Goal: Download file/media

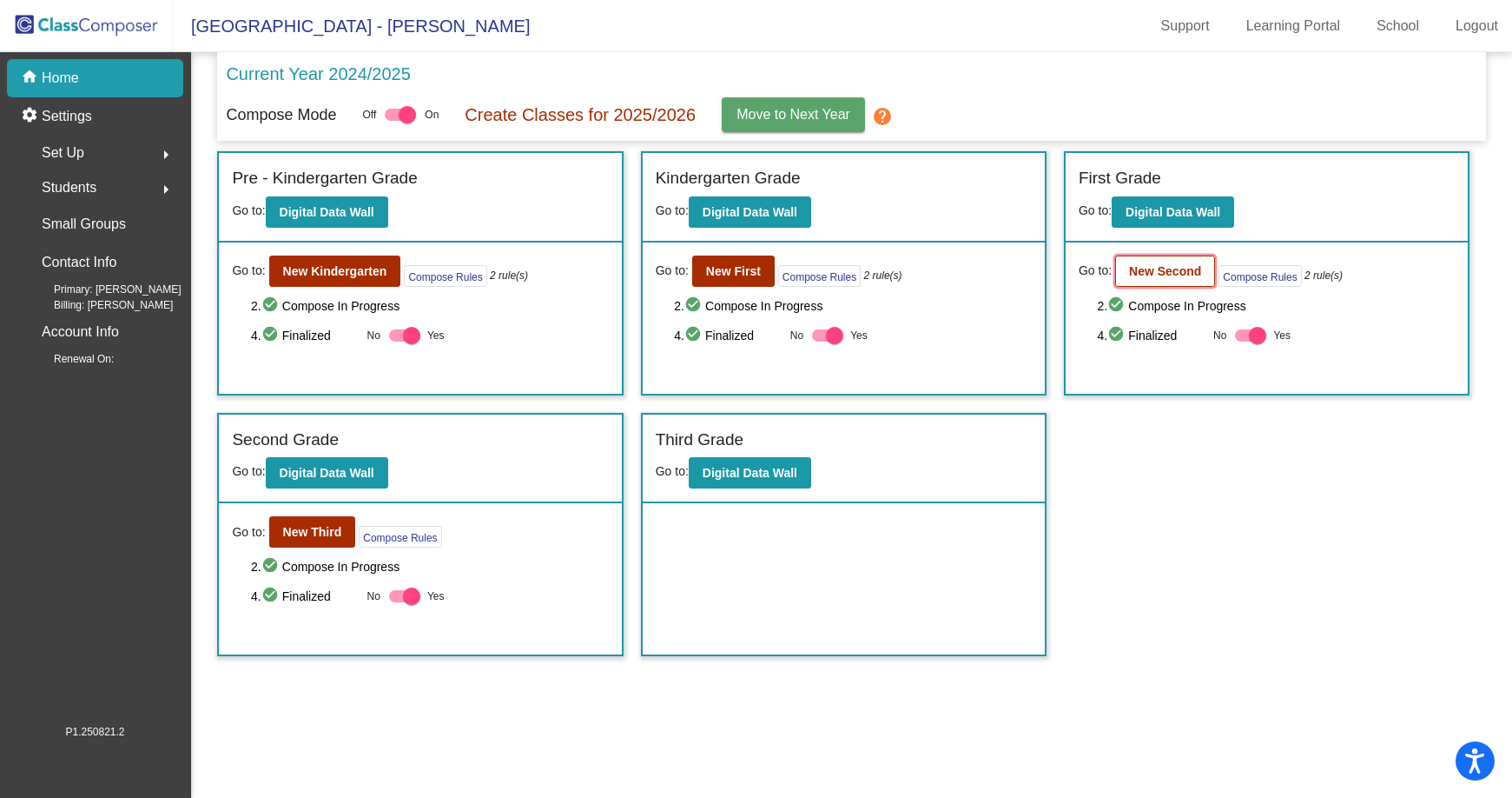
click at [1138, 260] on button "New Second" at bounding box center [1165, 271] width 100 height 31
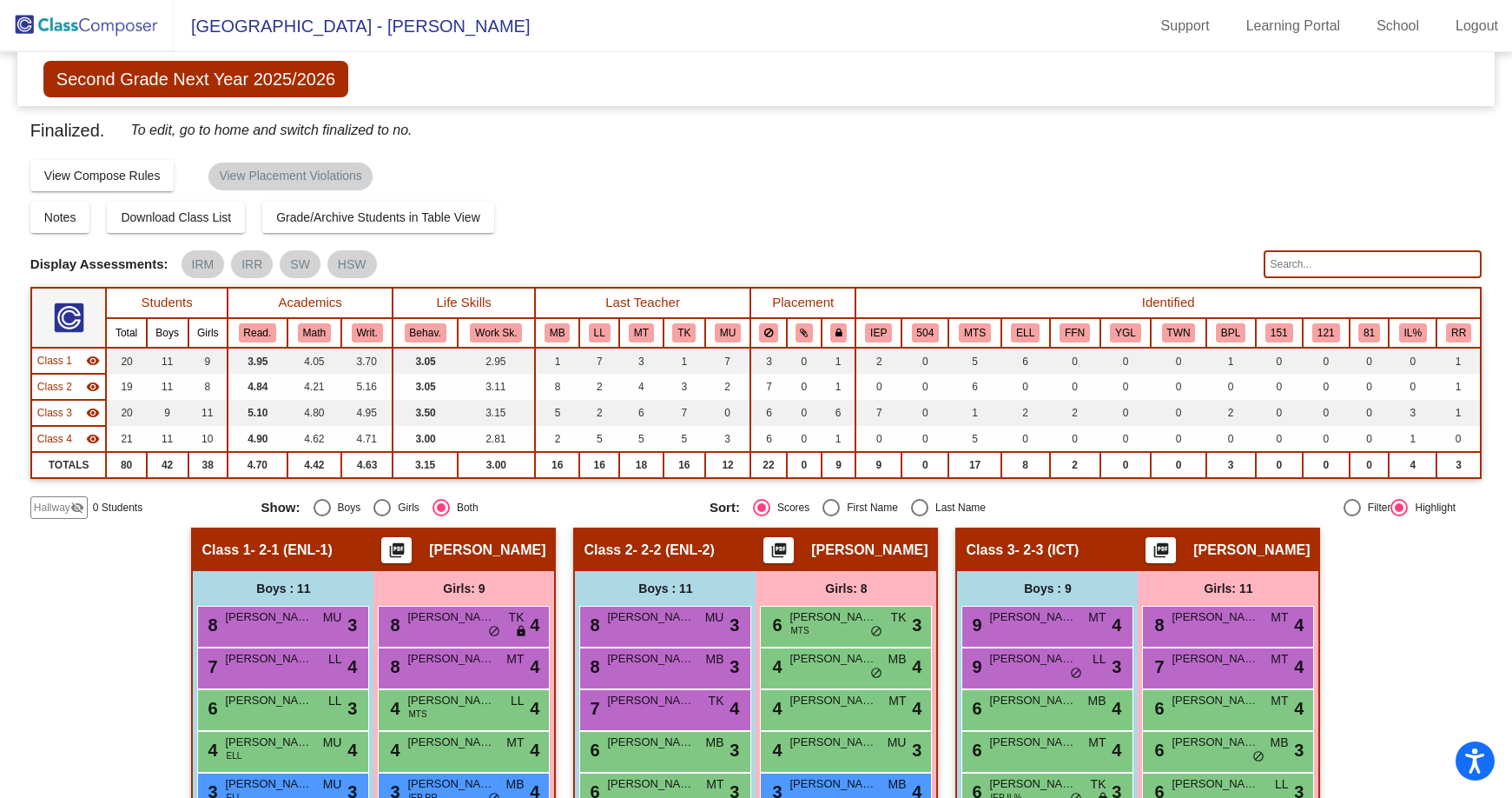
click at [107, 23] on img at bounding box center [86, 25] width 174 height 52
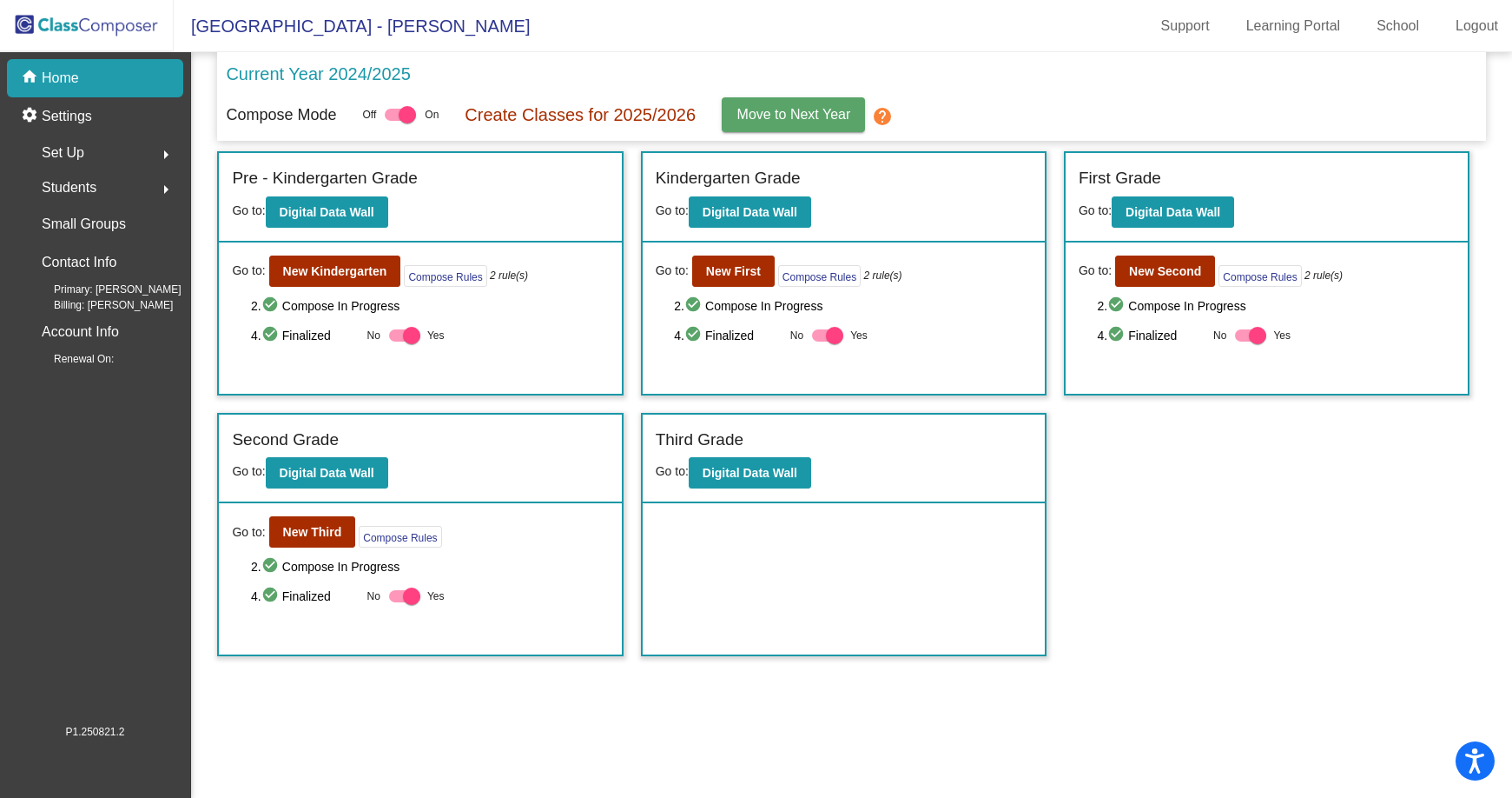
click at [1248, 332] on div at bounding box center [1250, 335] width 31 height 12
click at [1244, 341] on input "Yes" at bounding box center [1243, 341] width 1 height 1
checkbox input "false"
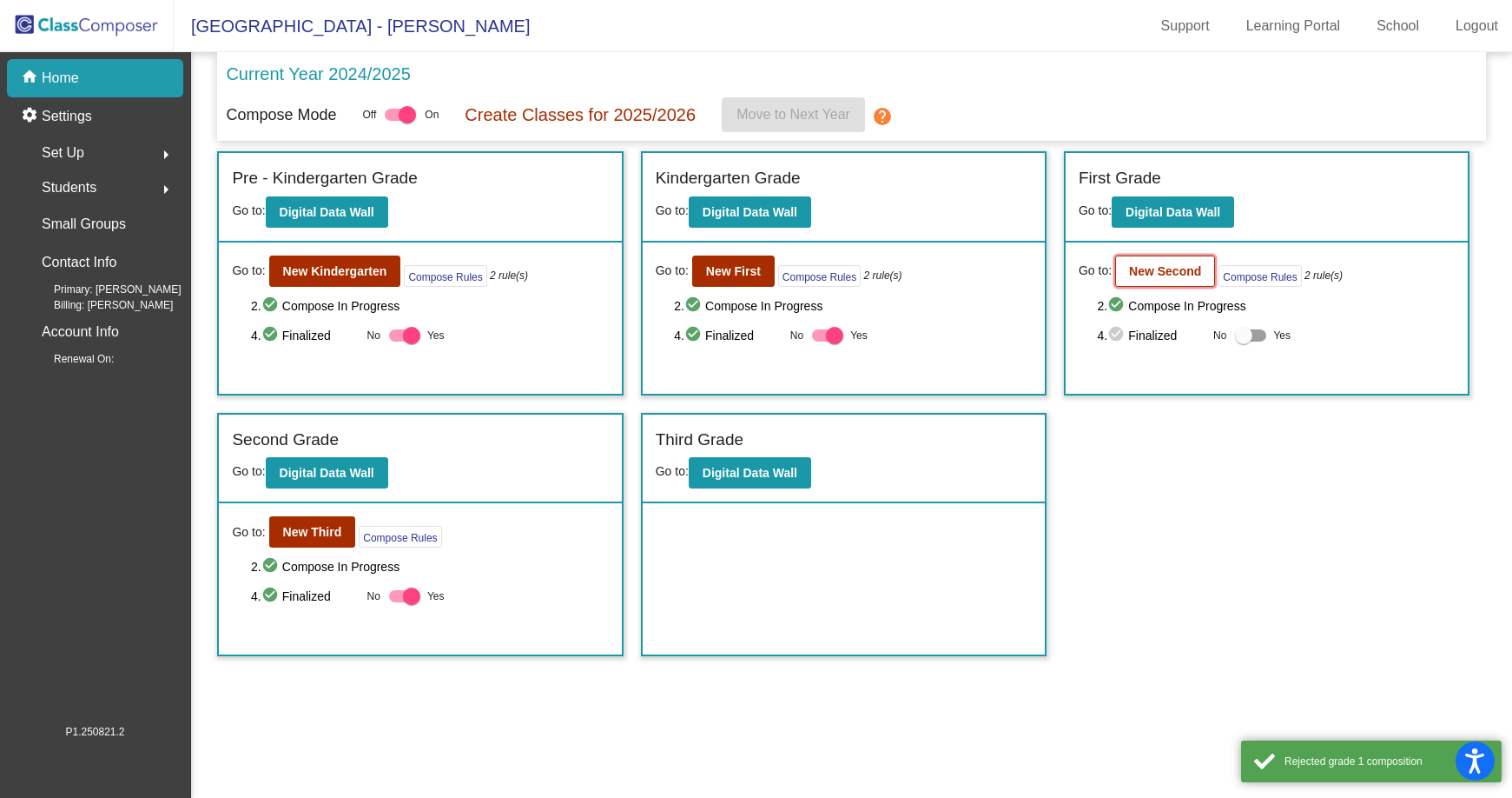
click at [1186, 278] on b "New Second" at bounding box center [1165, 271] width 72 height 14
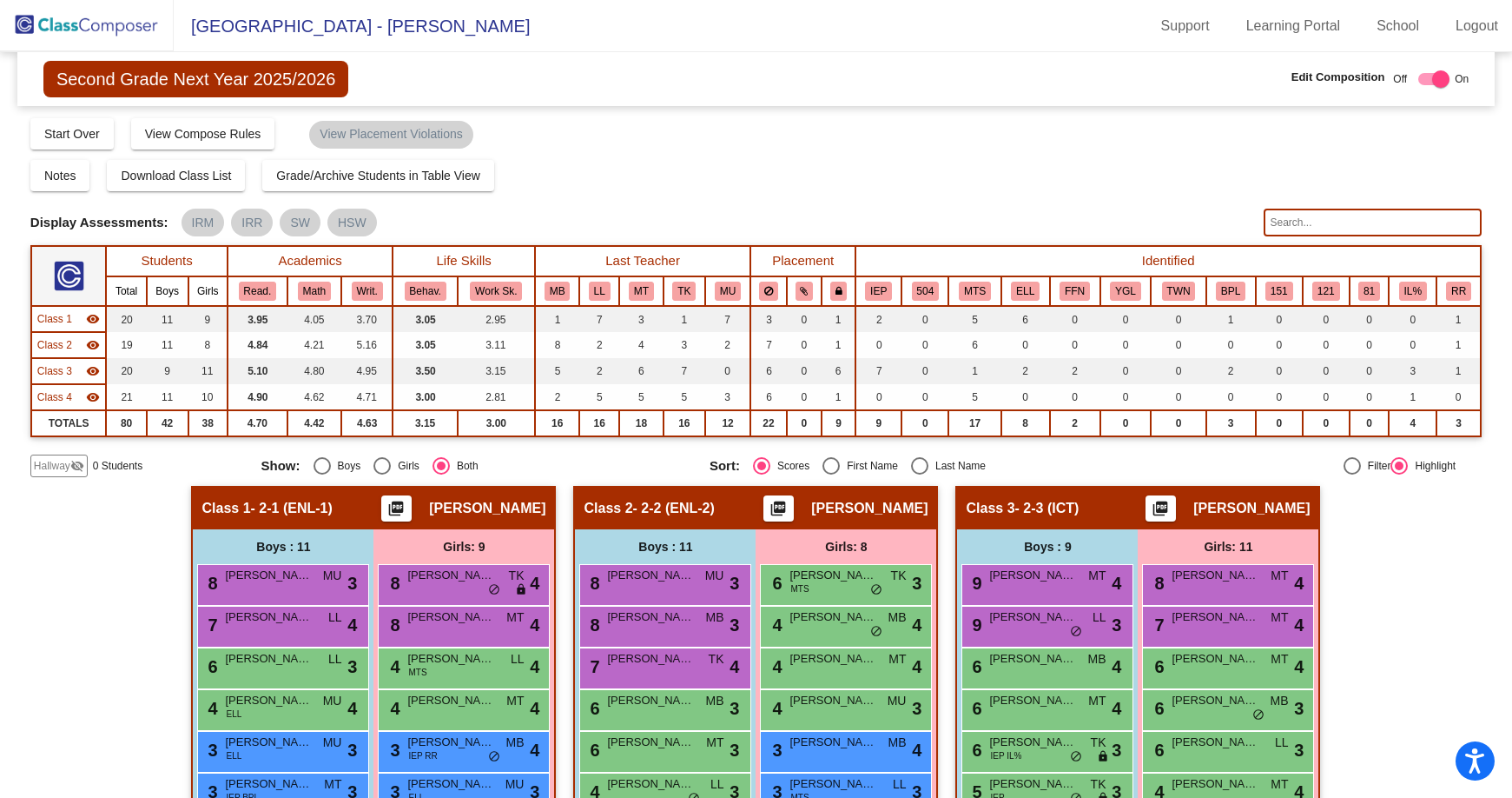
click at [70, 467] on mat-icon "visibility_off" at bounding box center [77, 465] width 14 height 14
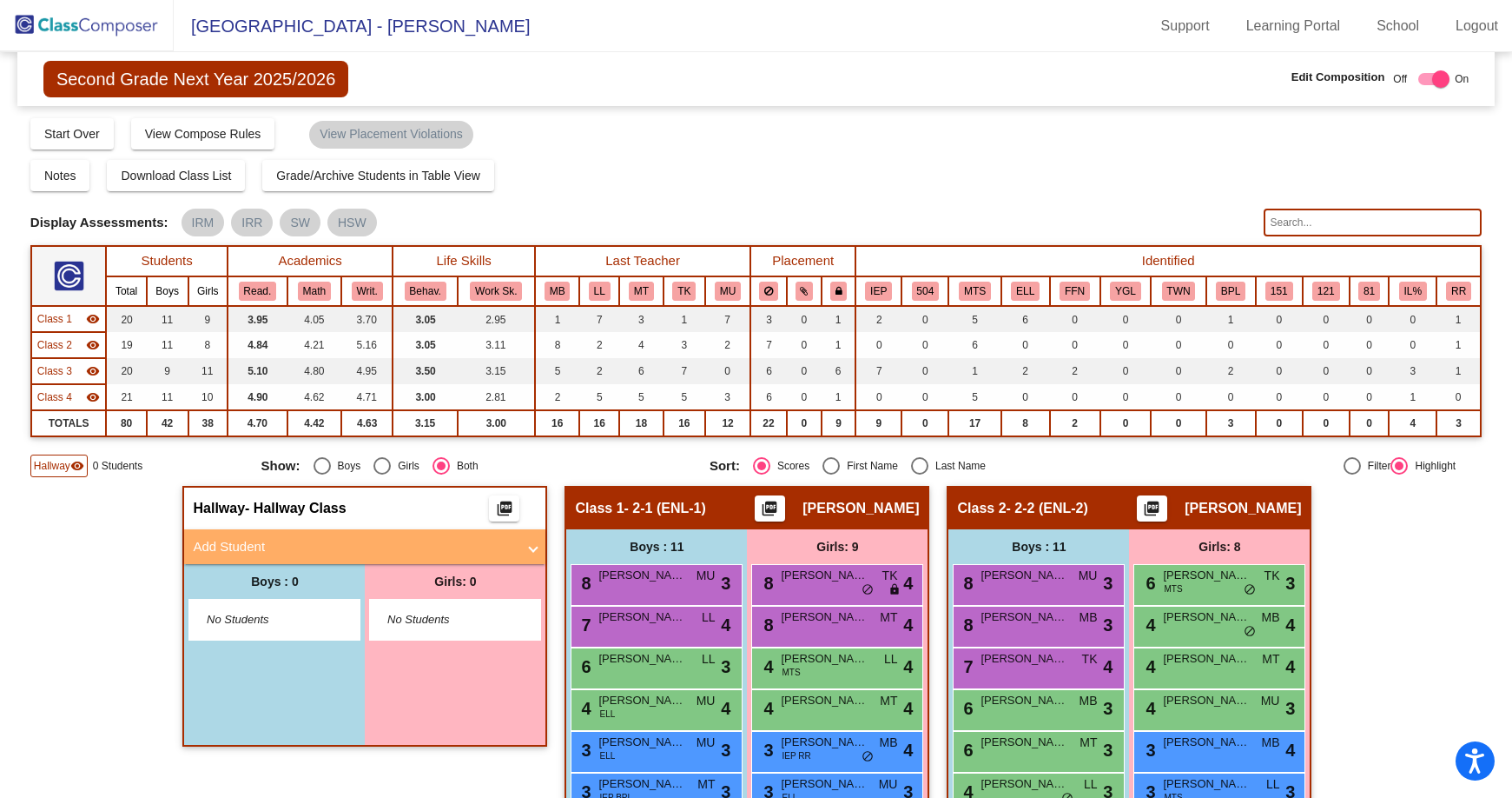
click at [266, 550] on mat-panel-title "Add Student" at bounding box center [354, 546] width 323 height 20
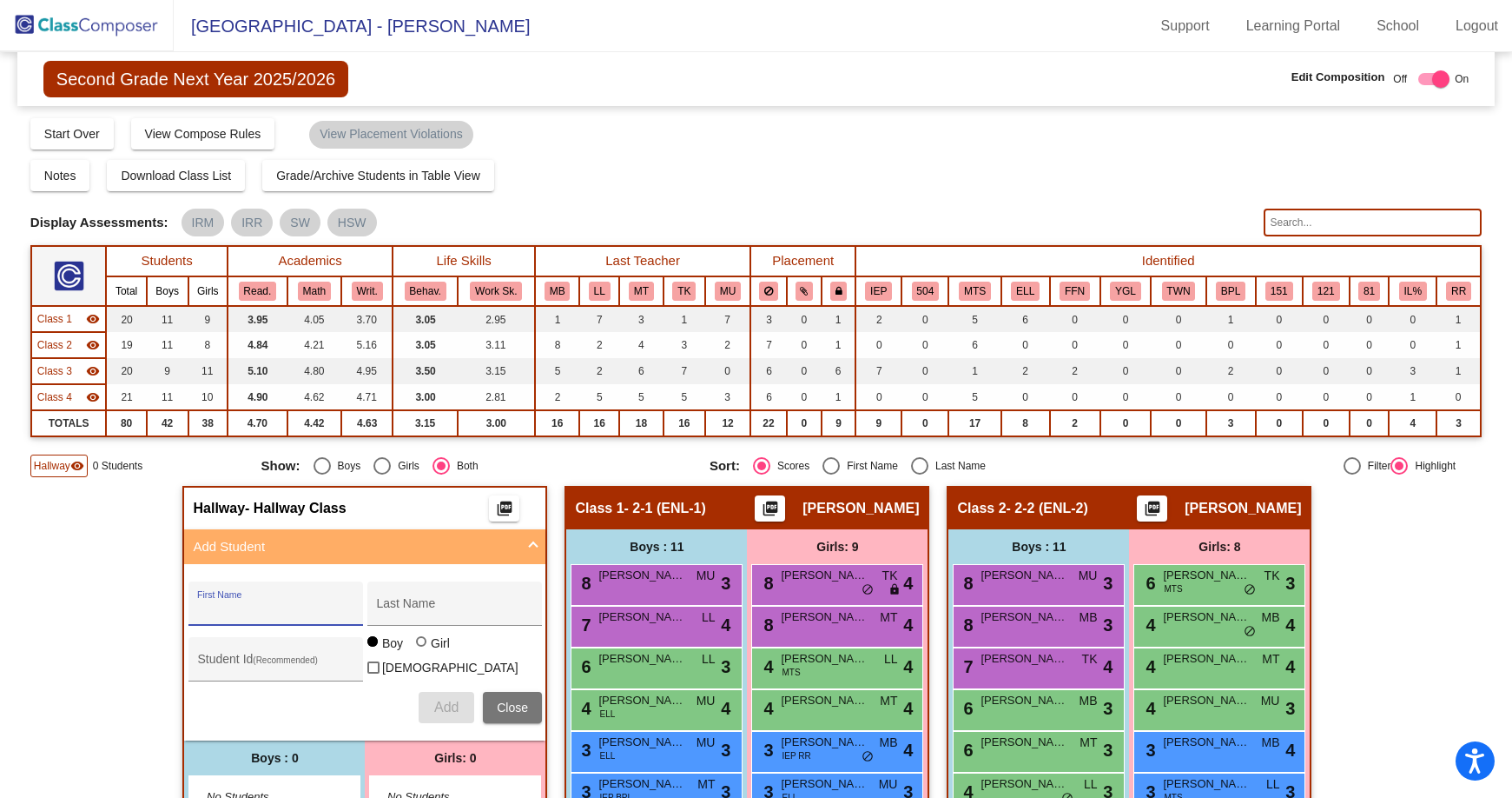
click at [281, 609] on input "First Name" at bounding box center [275, 609] width 156 height 14
type input "[PERSON_NAME]"
type input "201422"
click at [419, 647] on div at bounding box center [421, 641] width 10 height 10
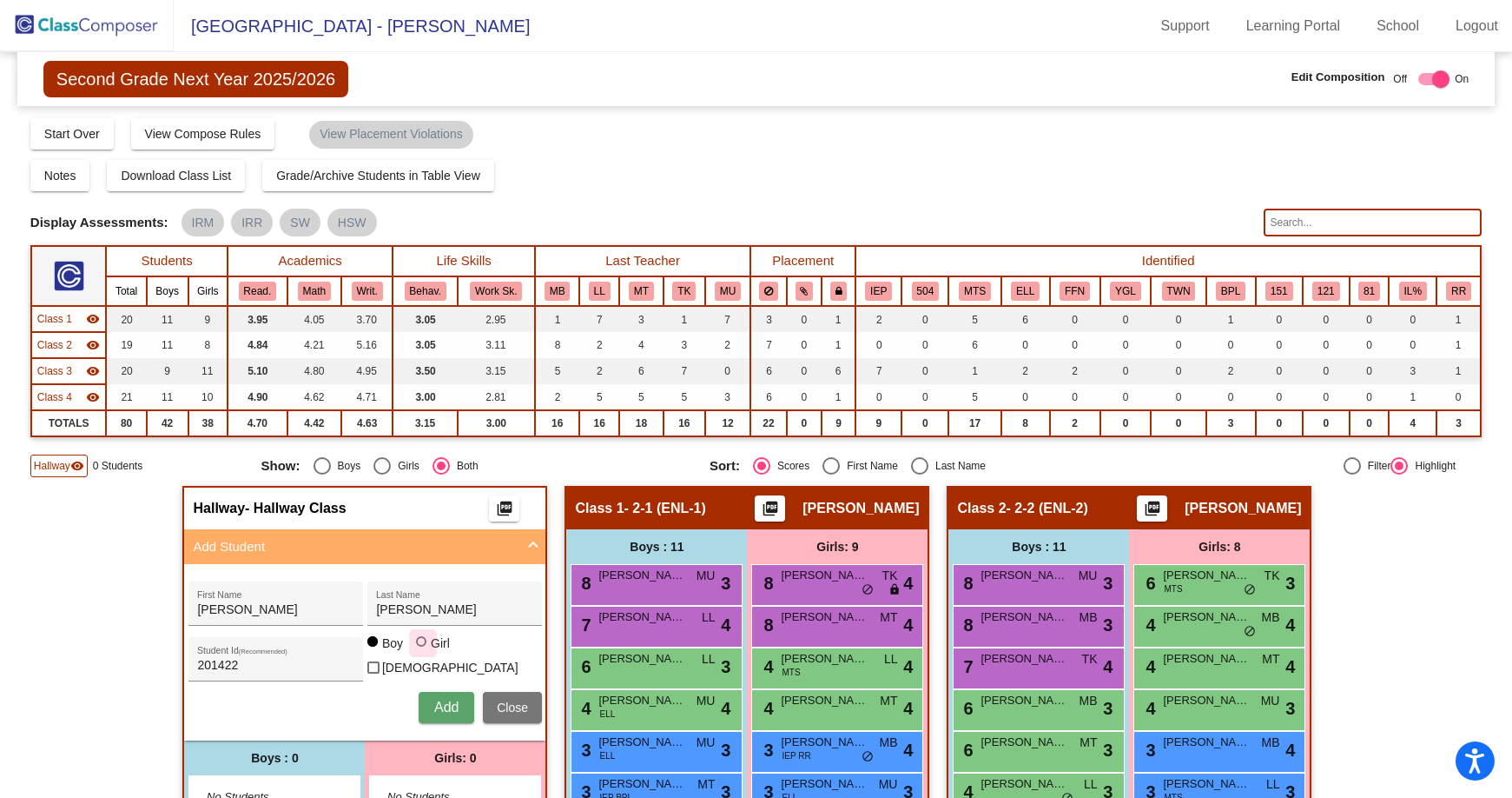
click at [422, 650] on input "Girl" at bounding box center [422, 649] width 1 height 1
radio input "true"
click at [434, 708] on span "Add" at bounding box center [446, 707] width 24 height 15
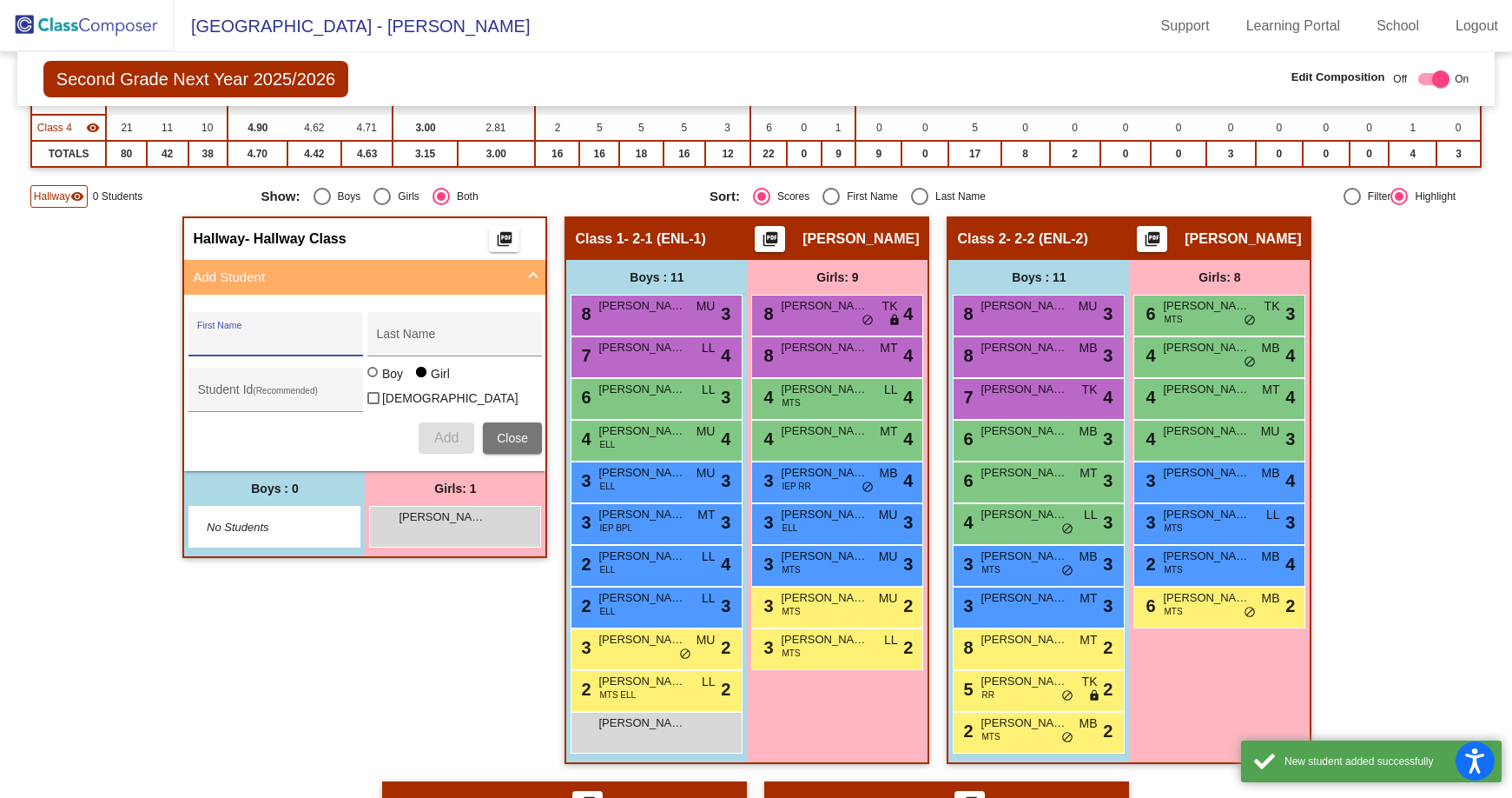
scroll to position [434, 0]
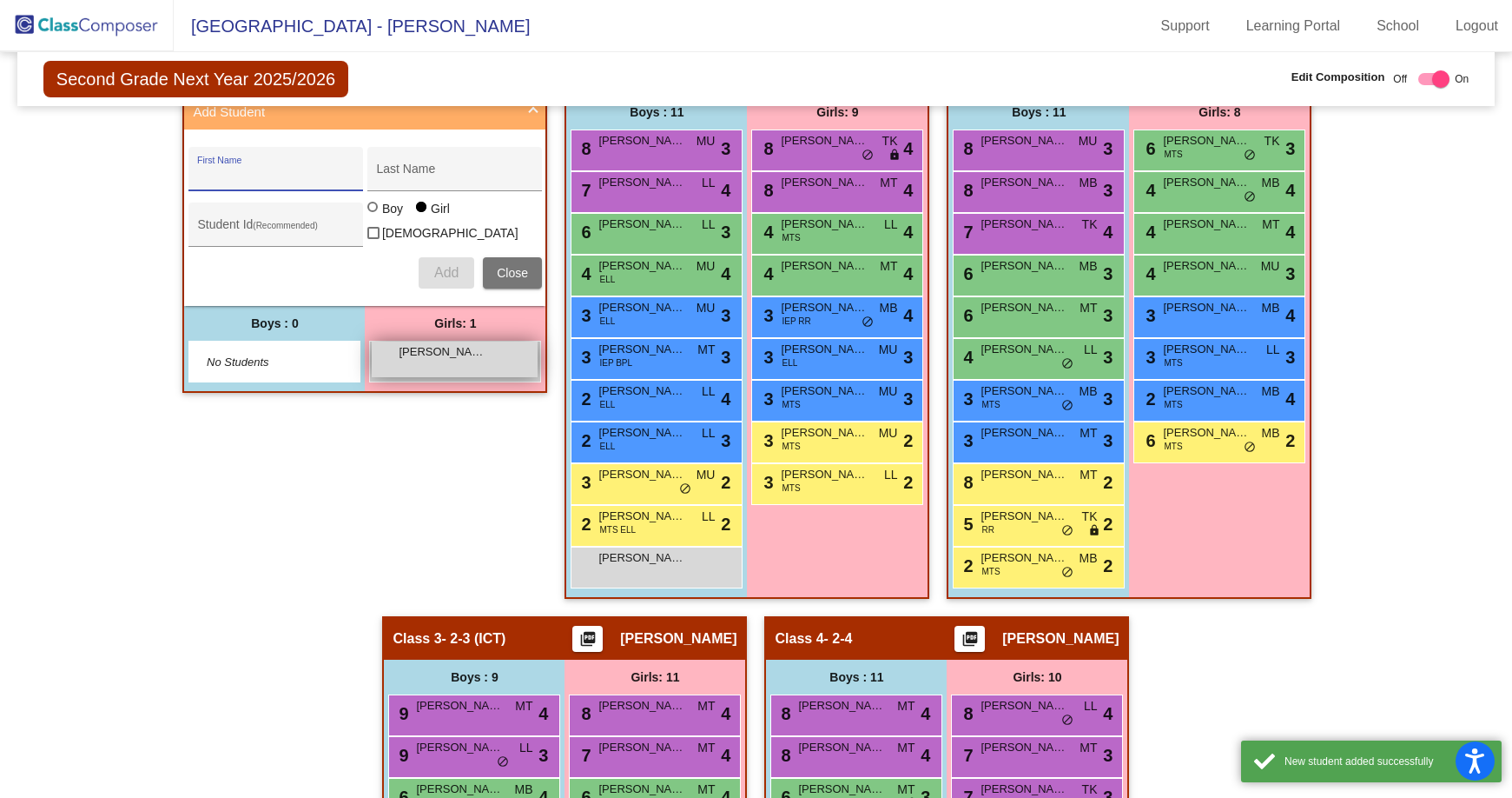
click at [417, 353] on span "[PERSON_NAME]" at bounding box center [442, 352] width 86 height 17
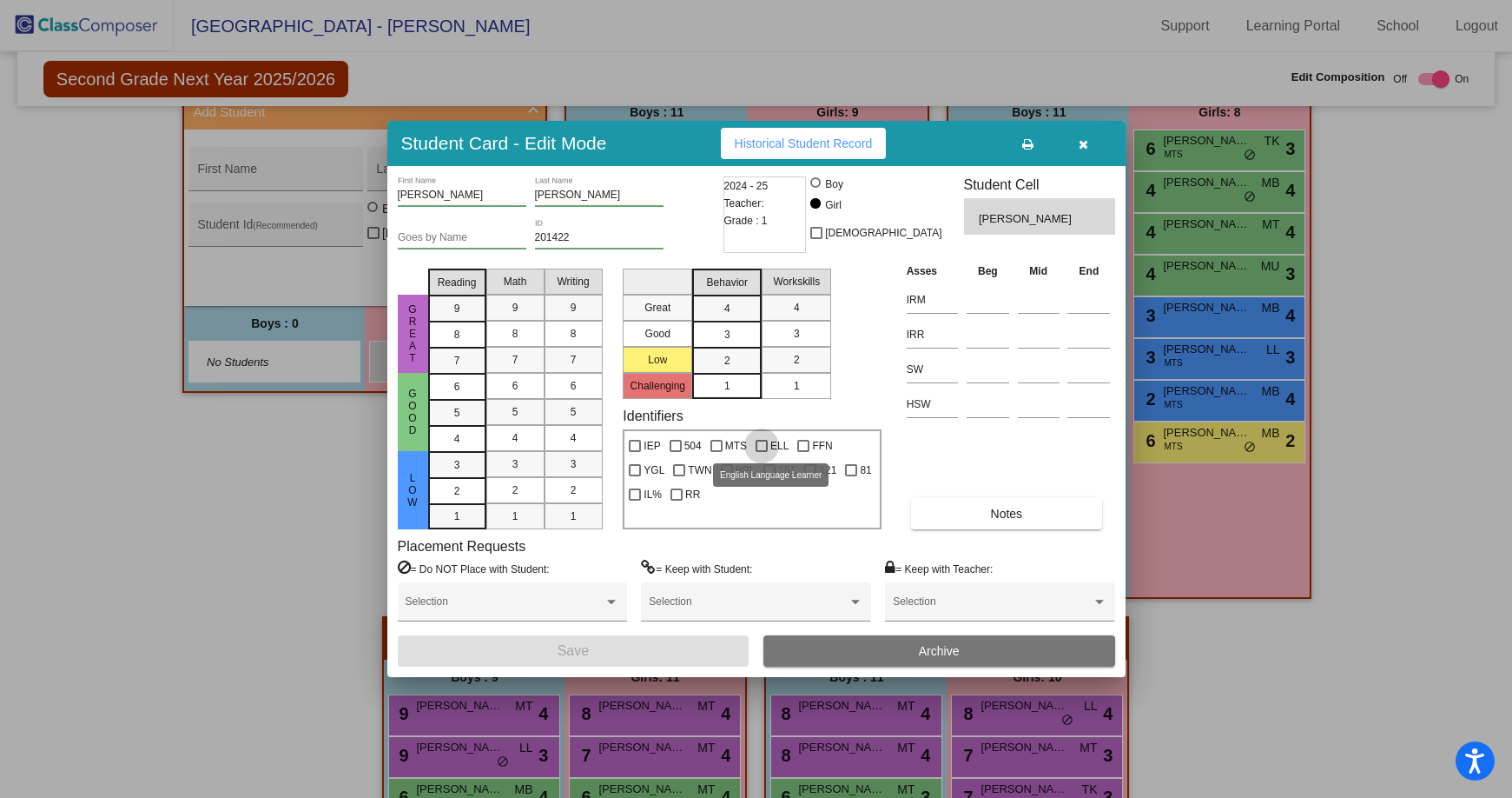
click at [761, 447] on div at bounding box center [761, 446] width 12 height 12
click at [761, 452] on input "ELL" at bounding box center [761, 452] width 1 height 1
checkbox input "true"
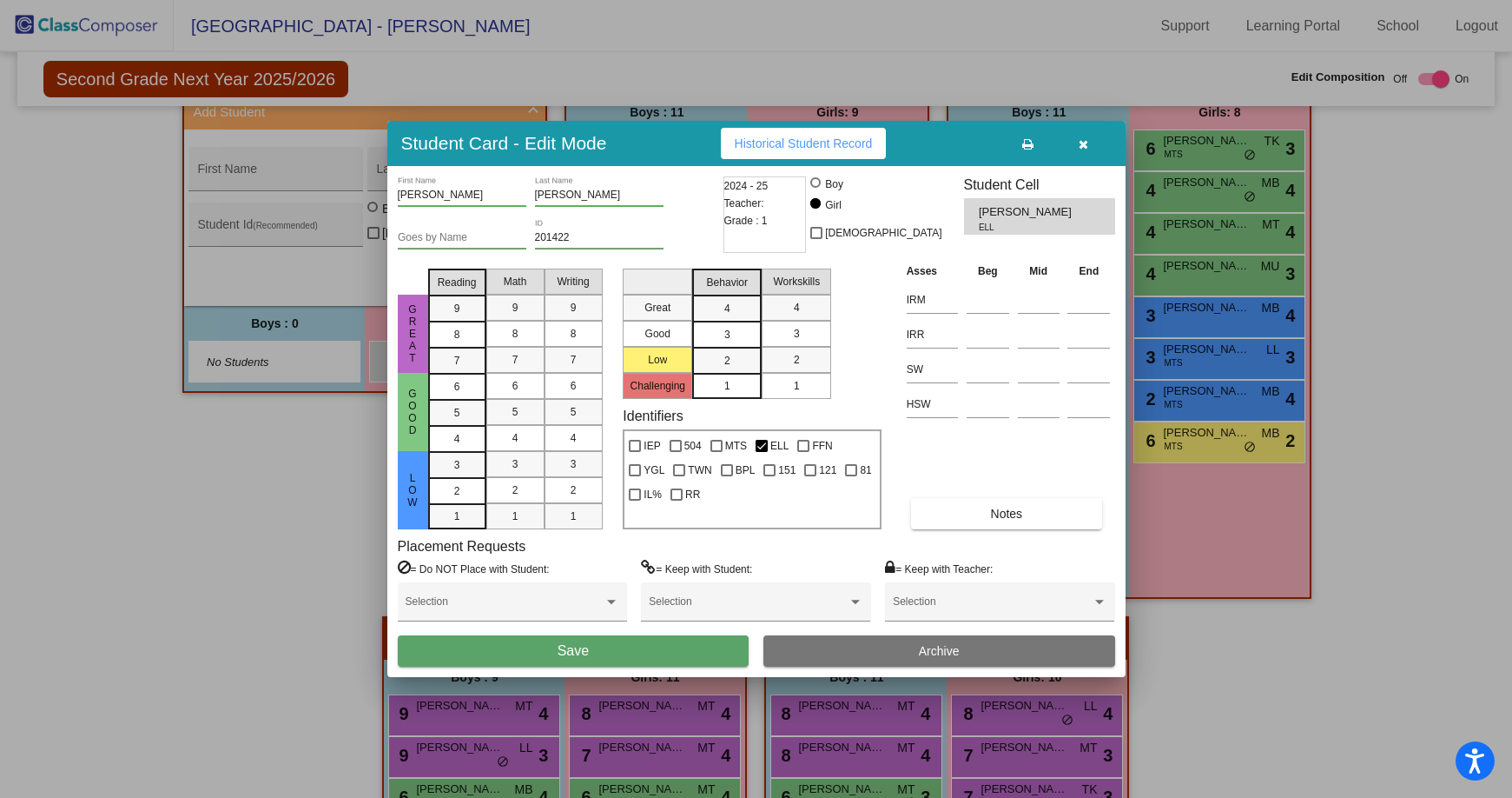
click at [714, 642] on button "Save" at bounding box center [573, 650] width 351 height 31
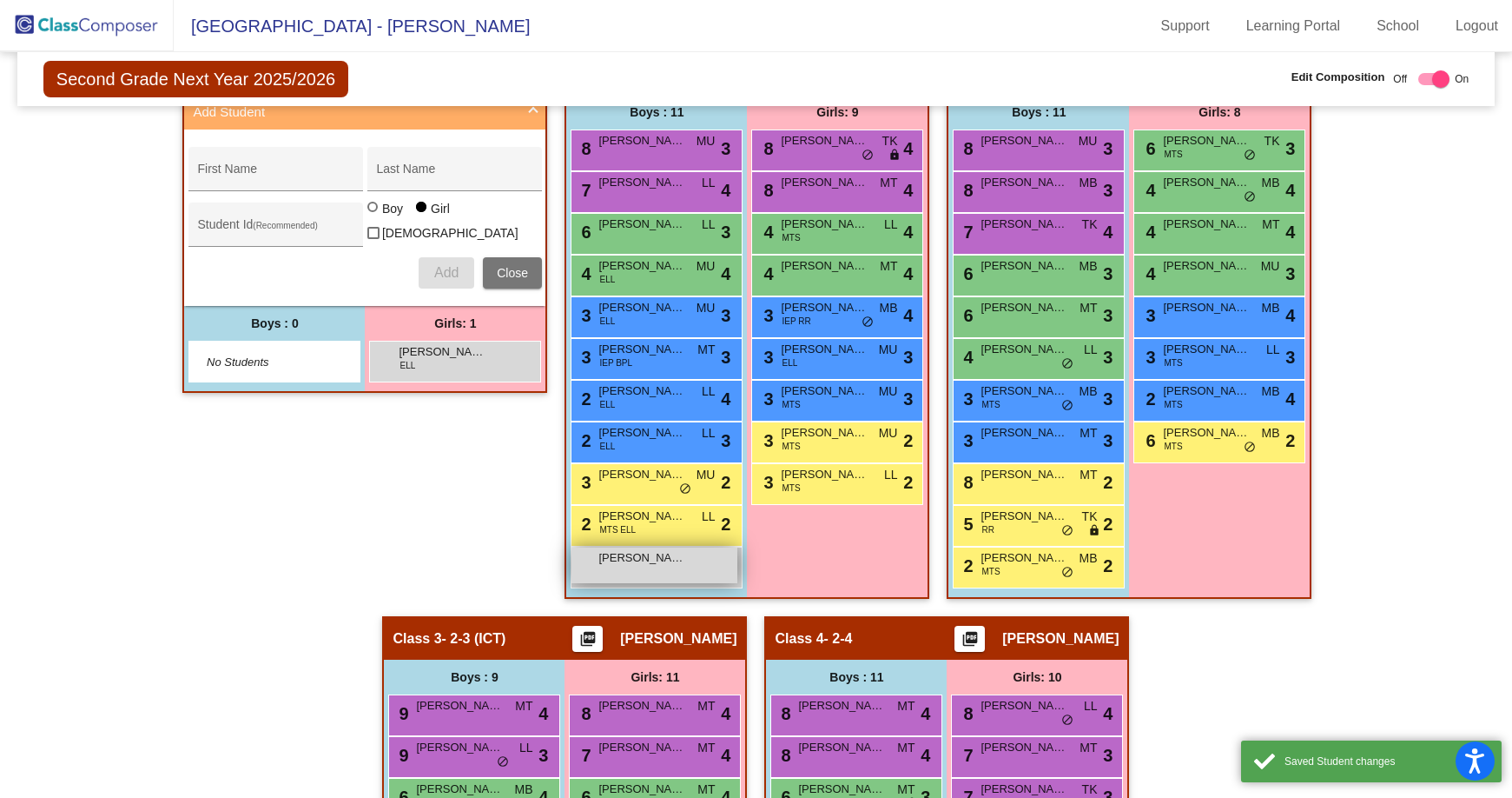
click at [647, 550] on span "[PERSON_NAME] [PERSON_NAME]" at bounding box center [642, 557] width 86 height 17
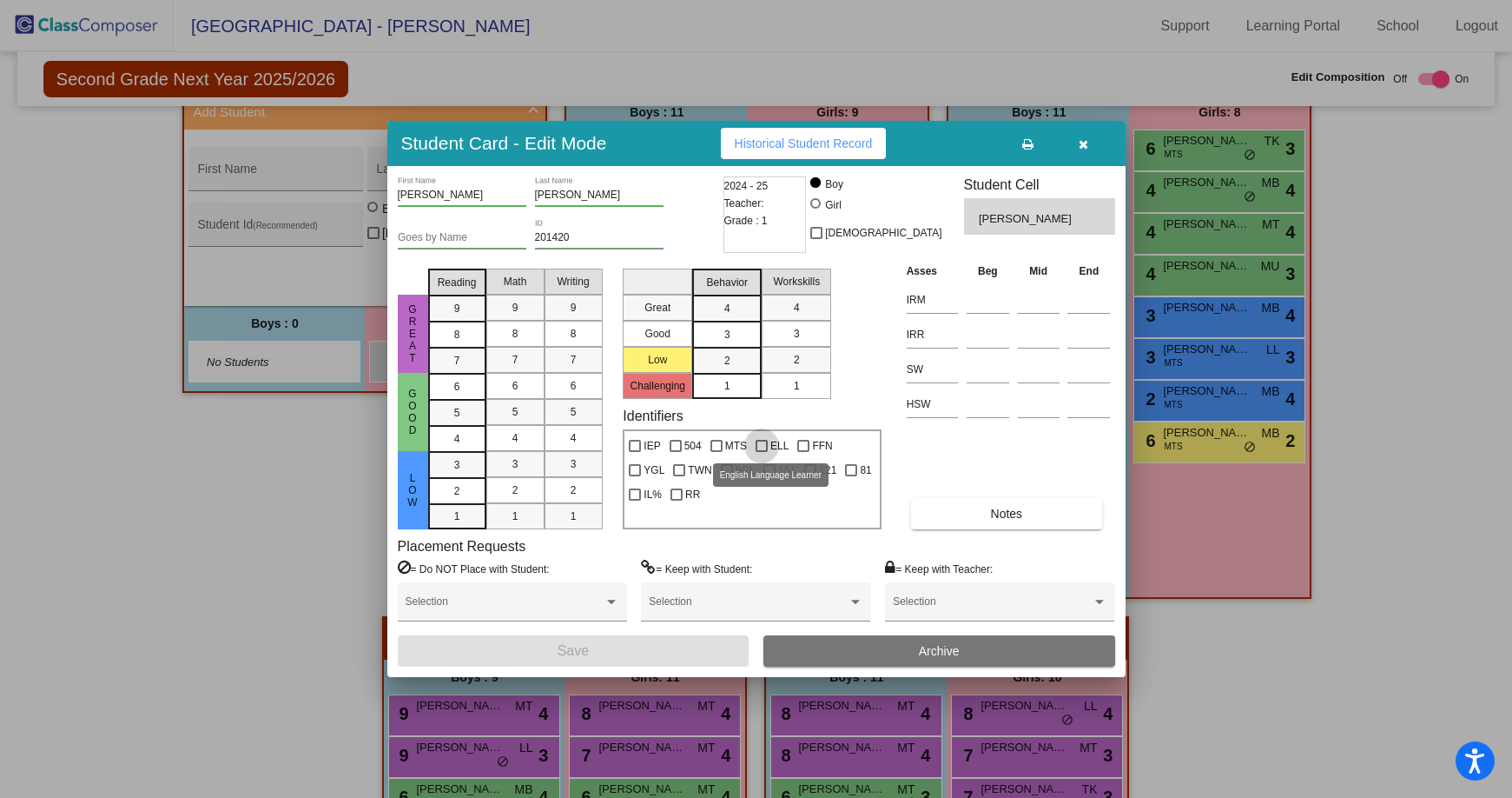
click at [762, 446] on div at bounding box center [761, 446] width 12 height 12
click at [762, 452] on input "ELL" at bounding box center [761, 452] width 1 height 1
checkbox input "true"
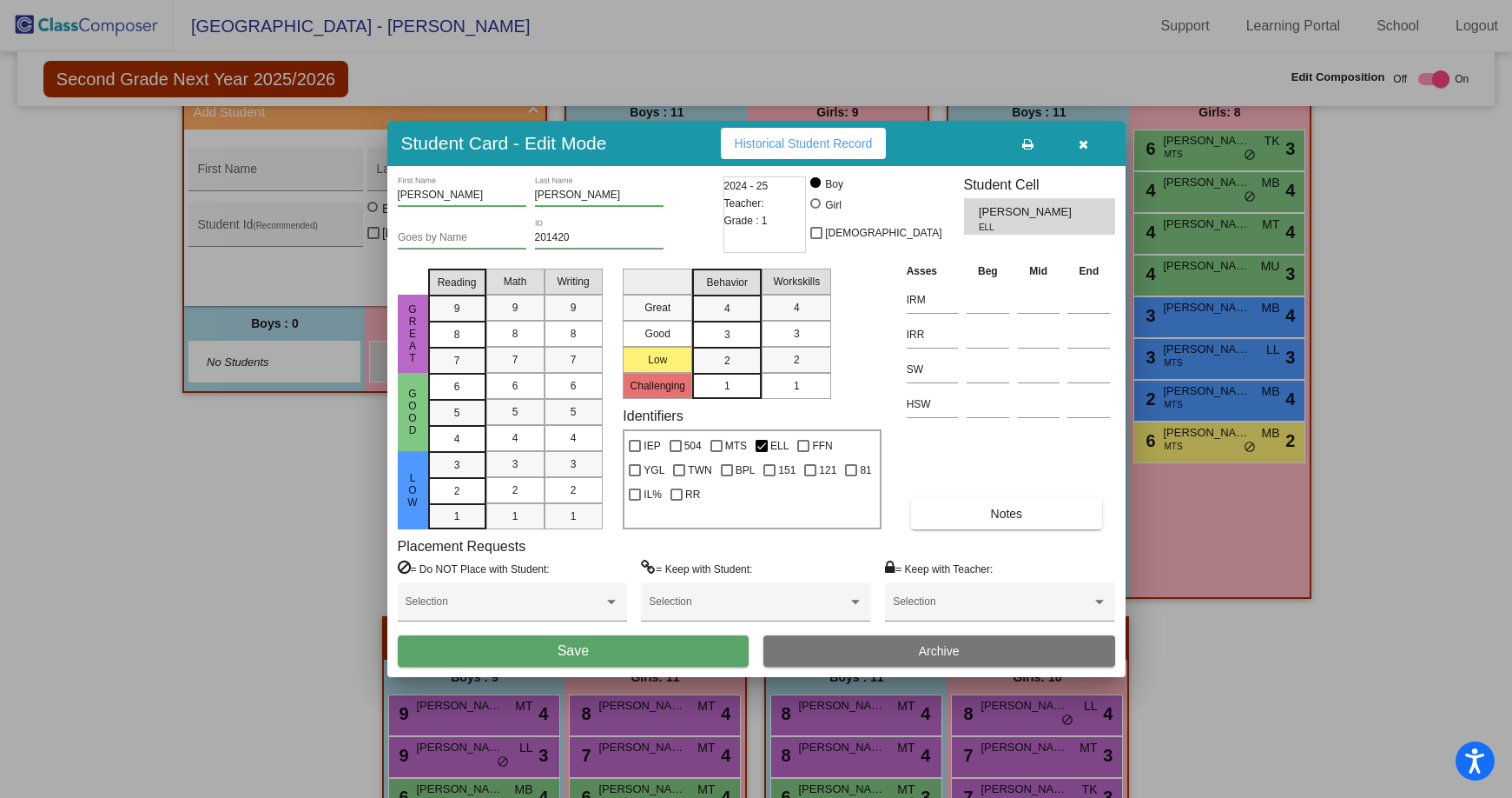
click at [702, 639] on button "Save" at bounding box center [573, 650] width 351 height 31
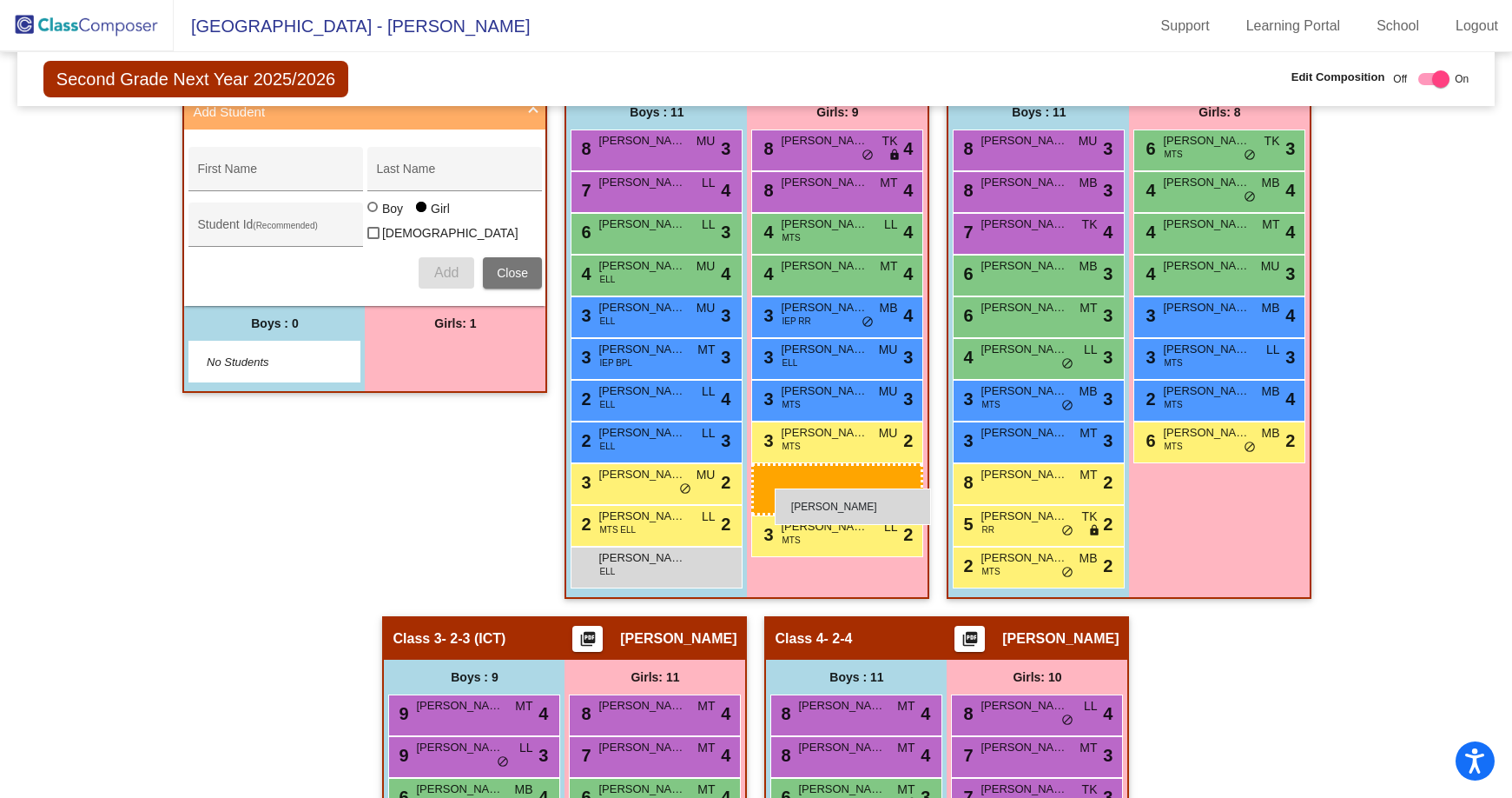
drag, startPoint x: 432, startPoint y: 351, endPoint x: 775, endPoint y: 488, distance: 369.3
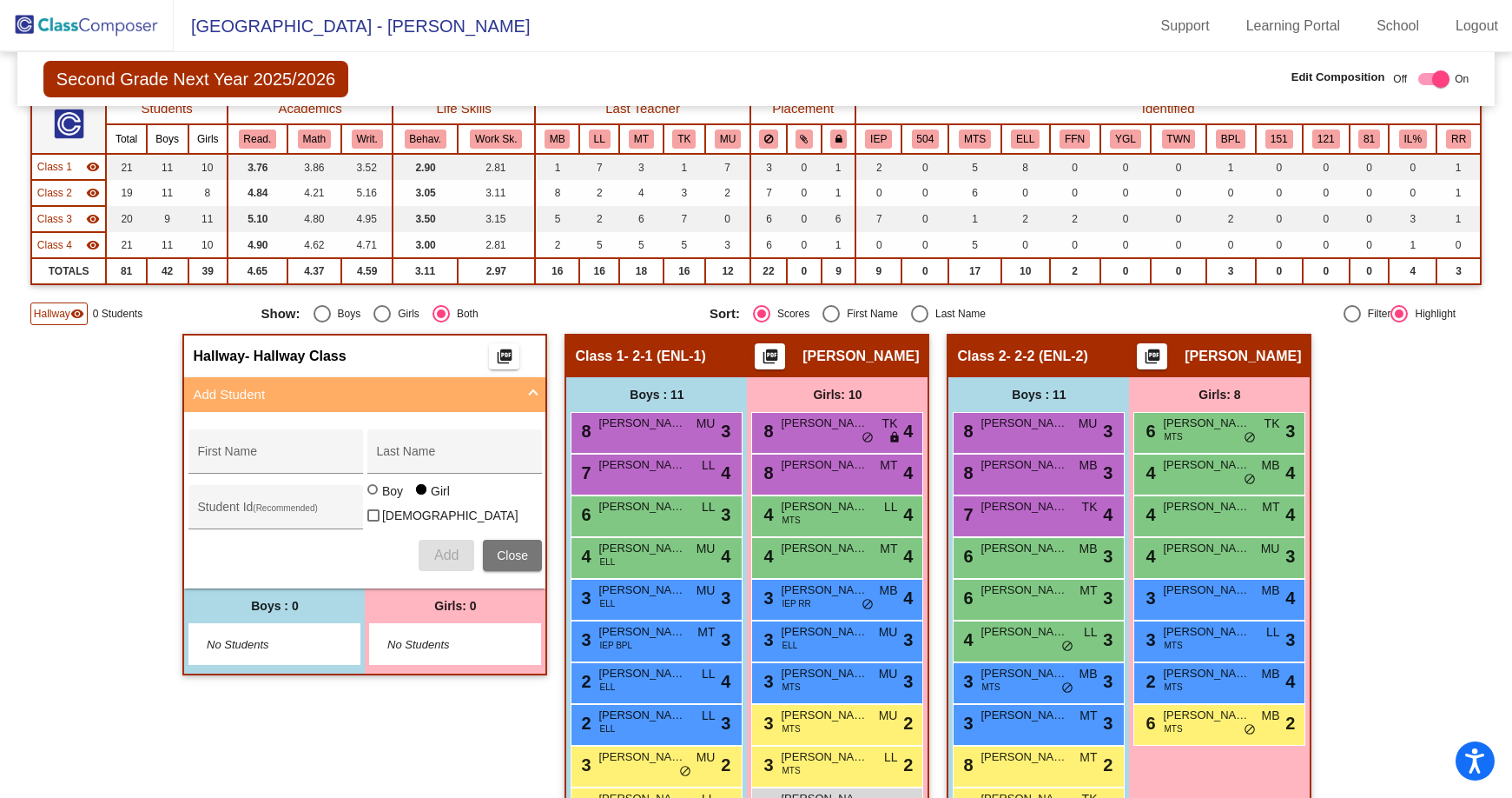
scroll to position [0, 0]
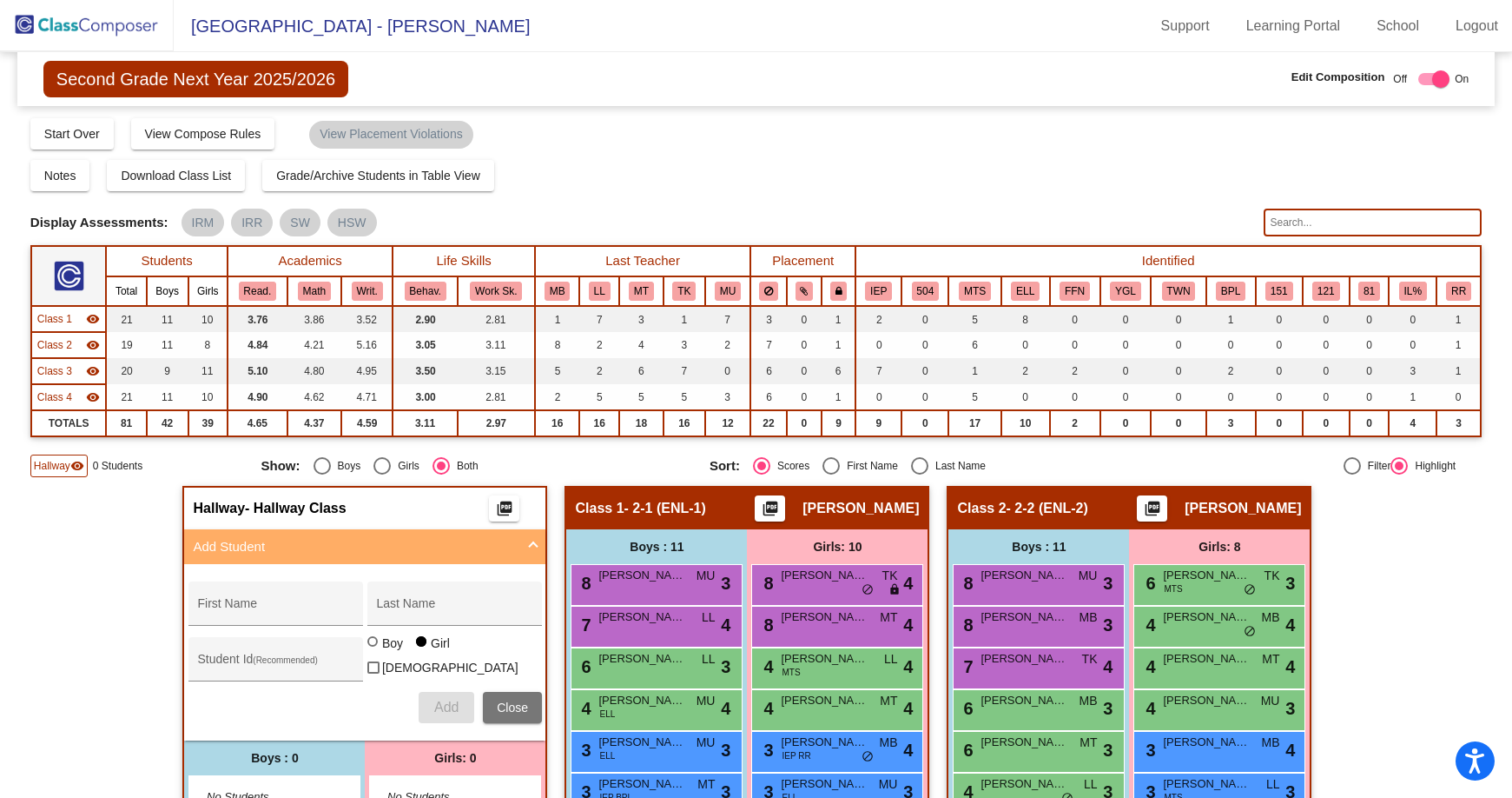
click at [97, 13] on img at bounding box center [86, 25] width 174 height 52
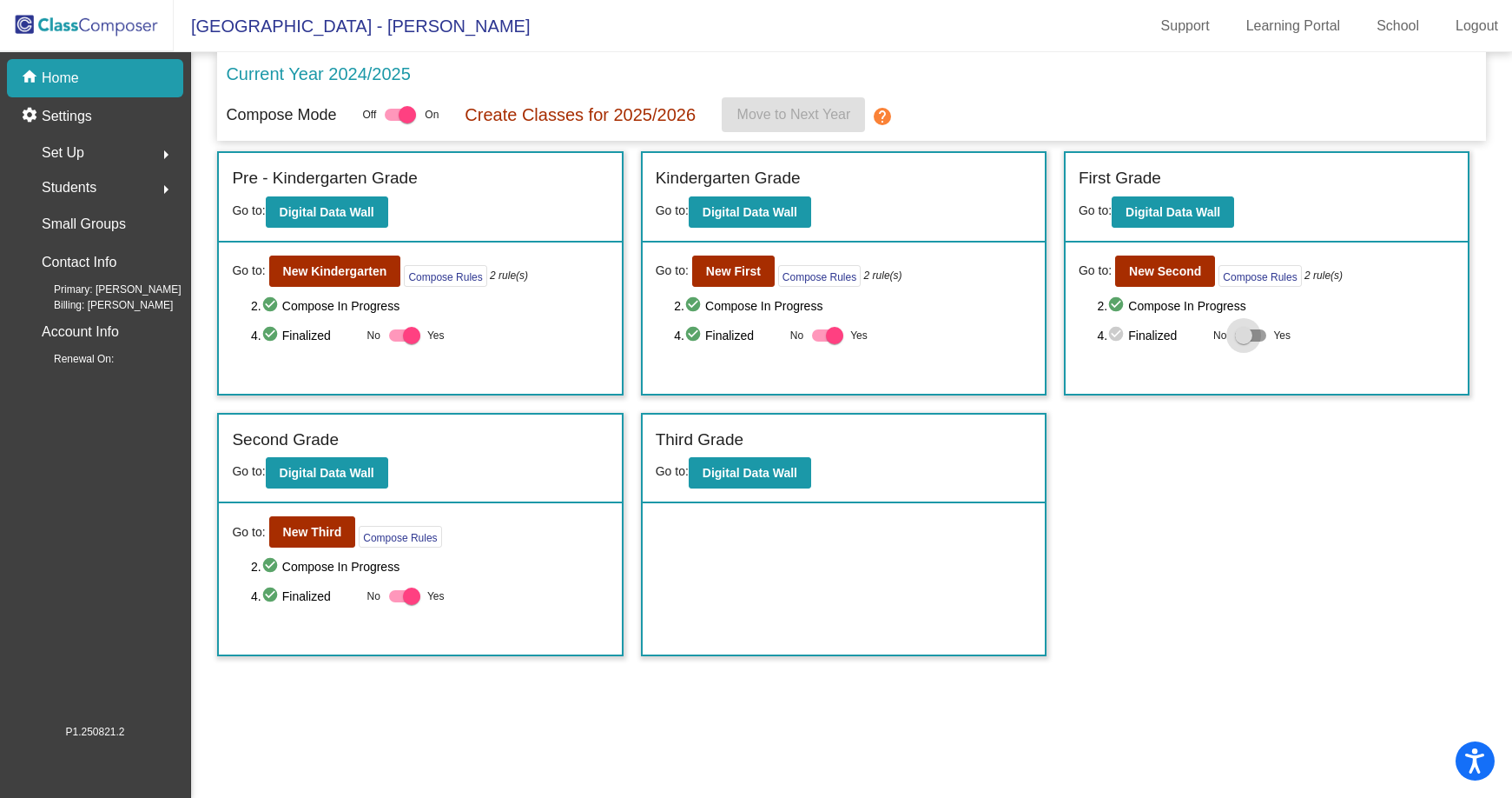
click at [1251, 332] on div at bounding box center [1243, 336] width 17 height 17
click at [1244, 341] on input "Yes" at bounding box center [1243, 341] width 1 height 1
checkbox input "true"
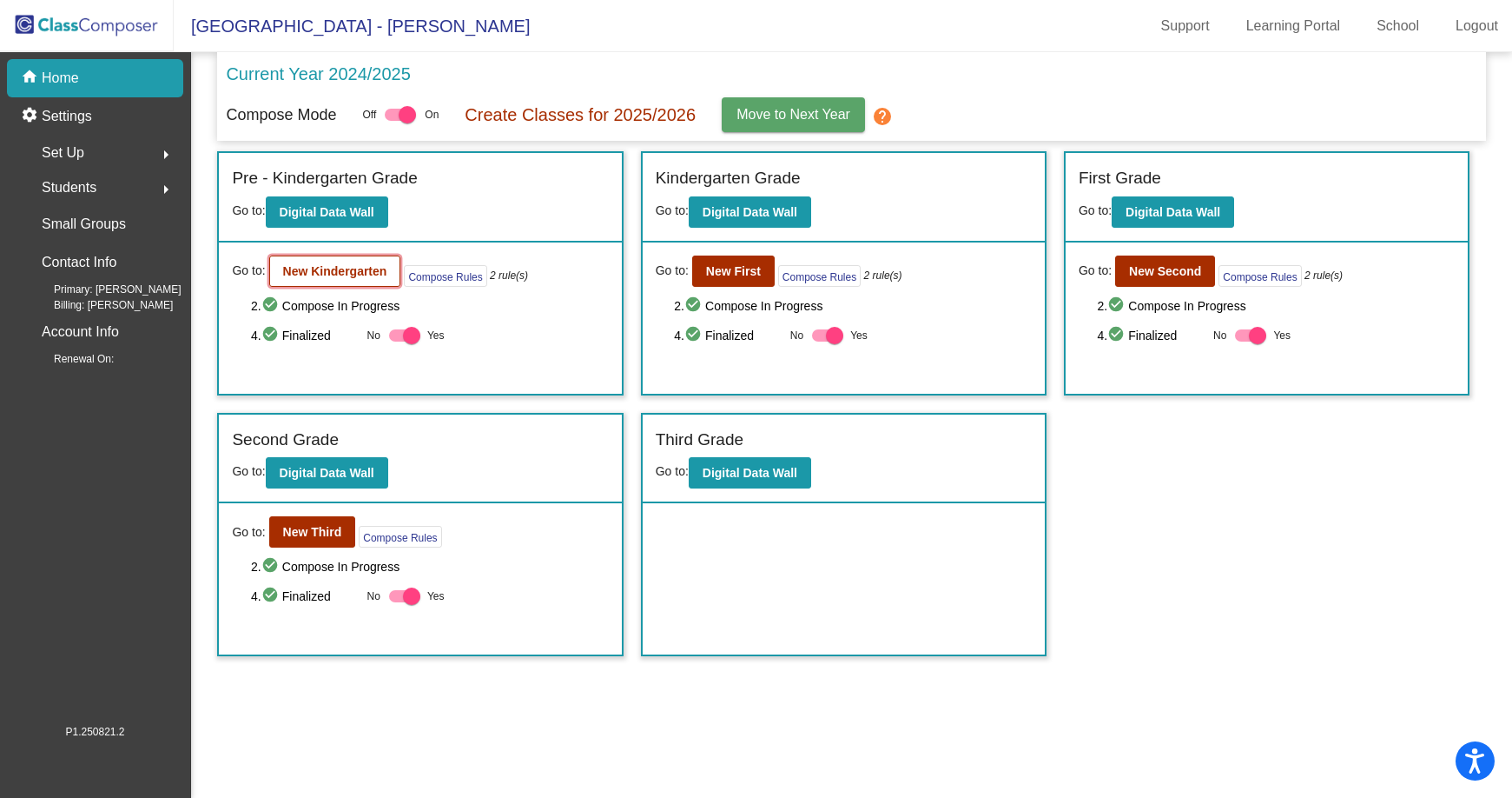
click at [335, 270] on b "New Kindergarten" at bounding box center [335, 271] width 104 height 14
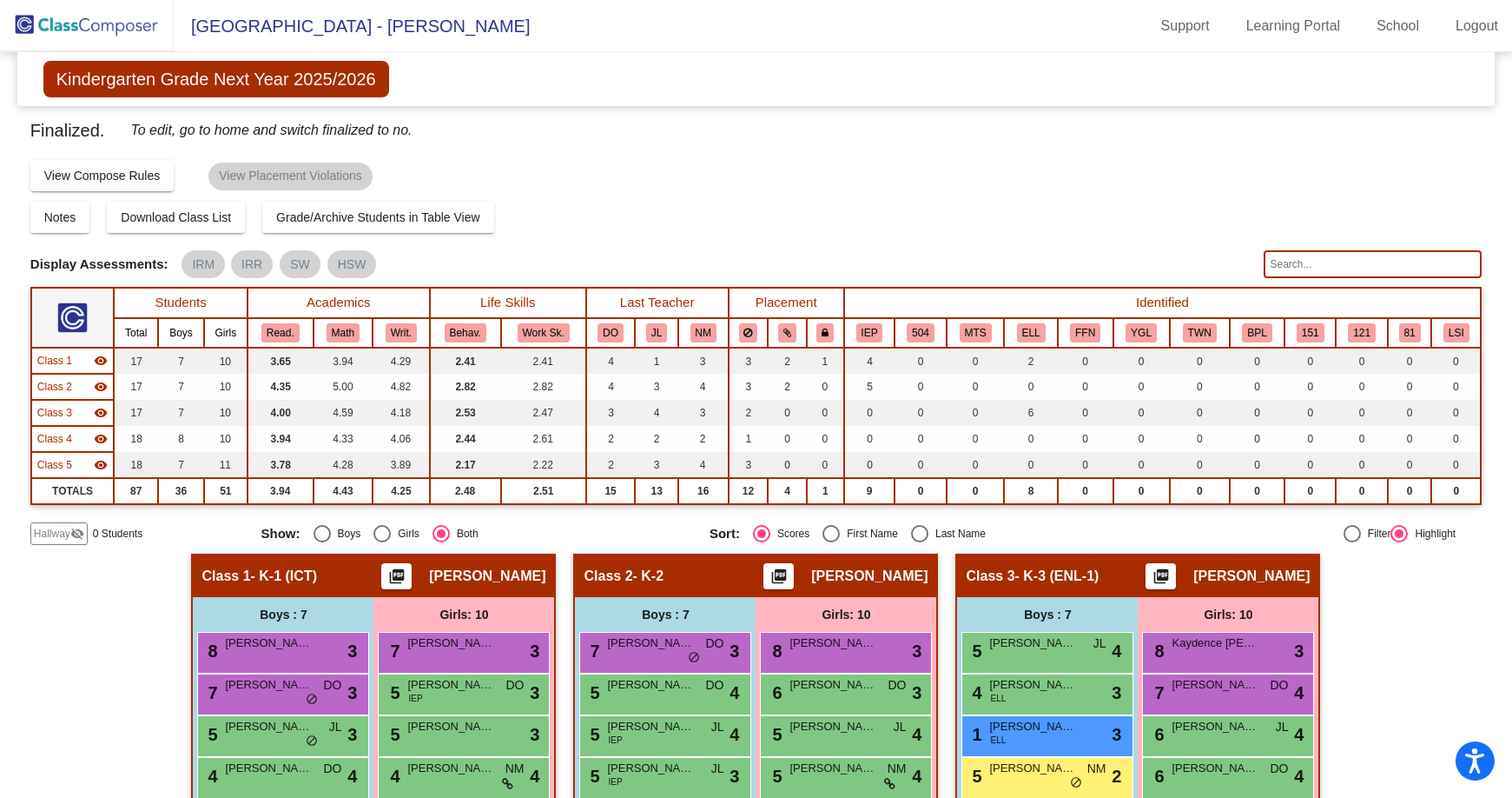
click at [111, 24] on img at bounding box center [86, 25] width 174 height 52
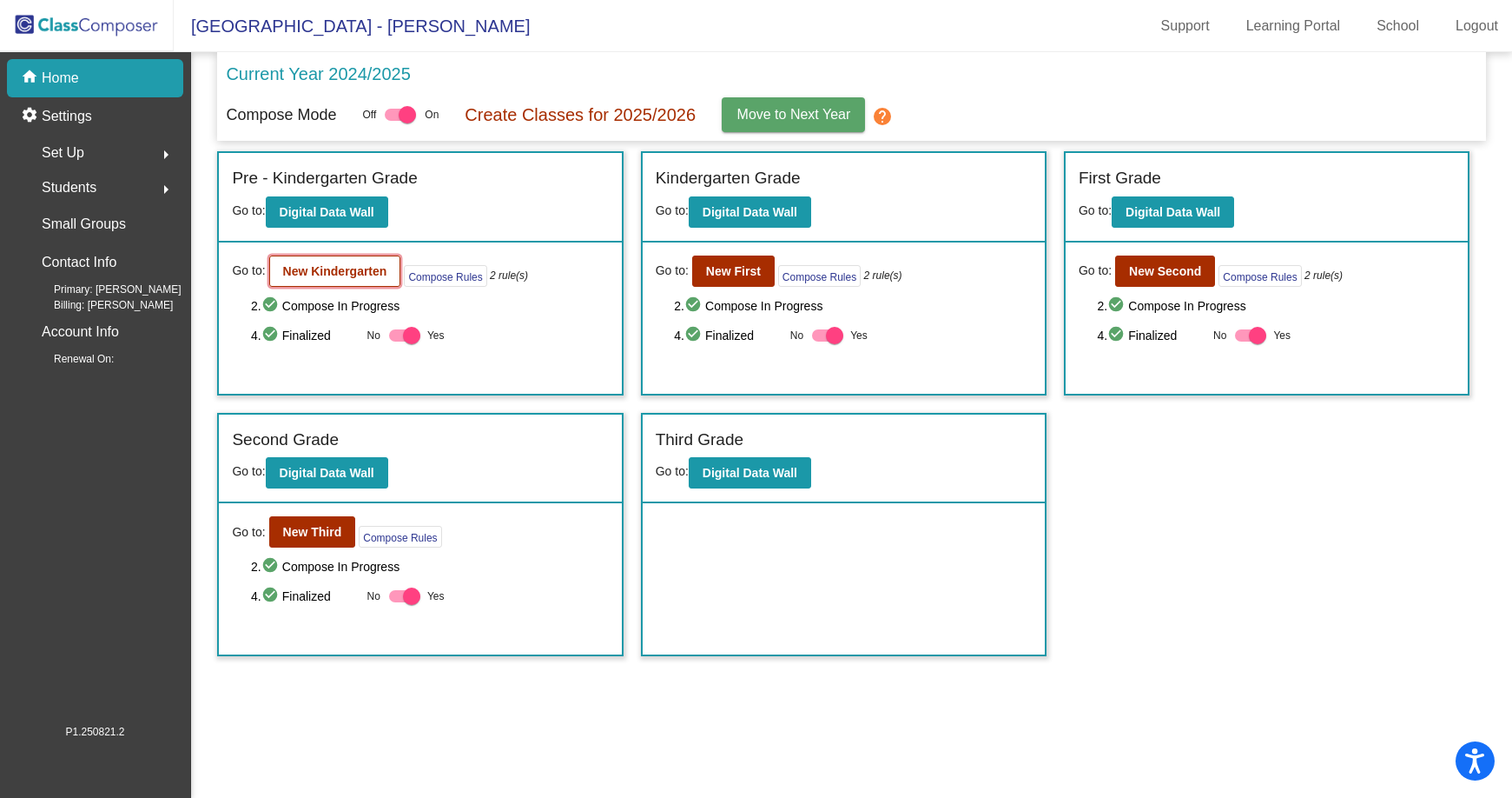
click at [340, 270] on b "New Kindergarten" at bounding box center [335, 271] width 104 height 14
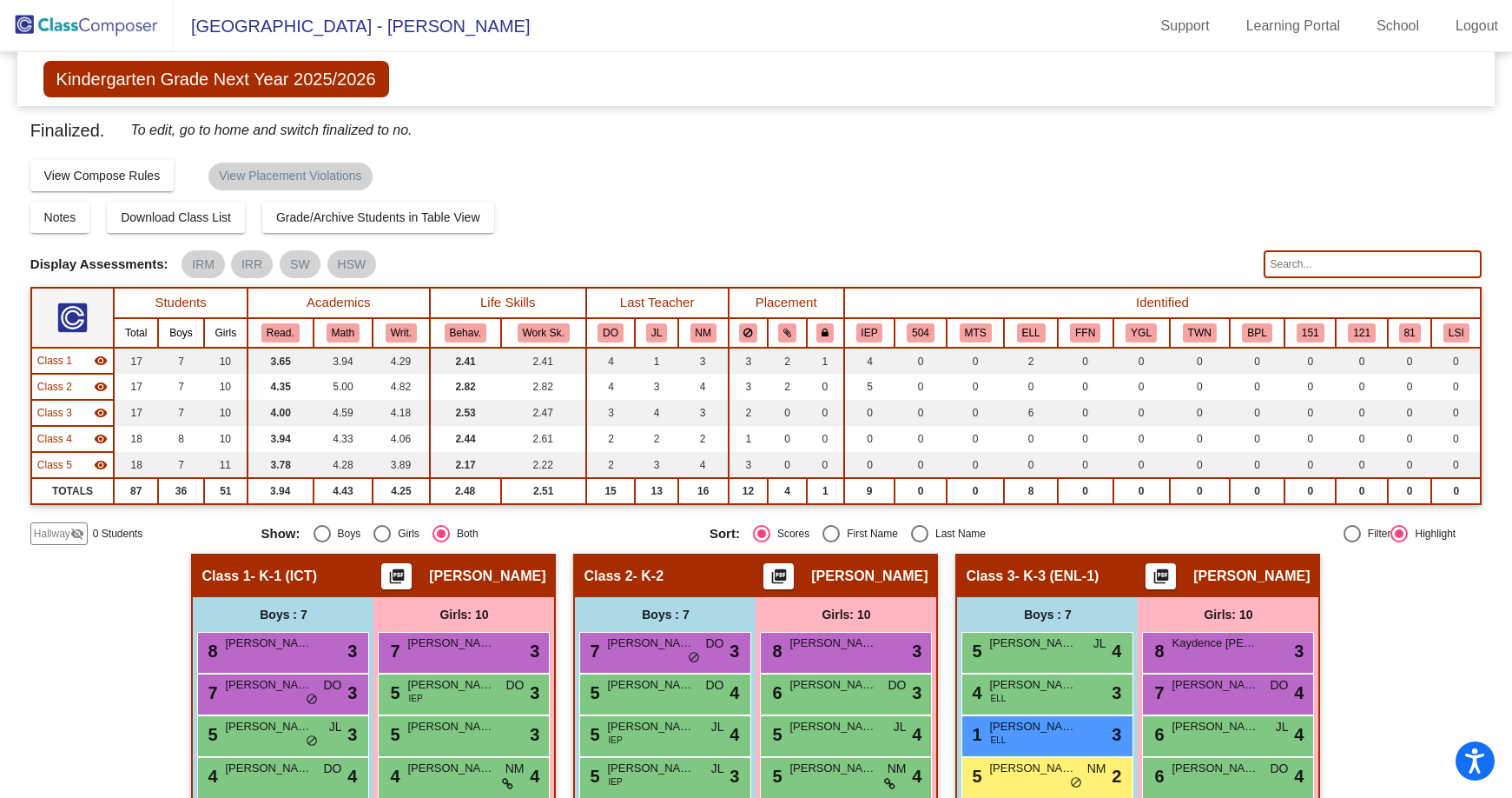
click at [408, 572] on mat-icon "picture_as_pdf" at bounding box center [397, 580] width 21 height 24
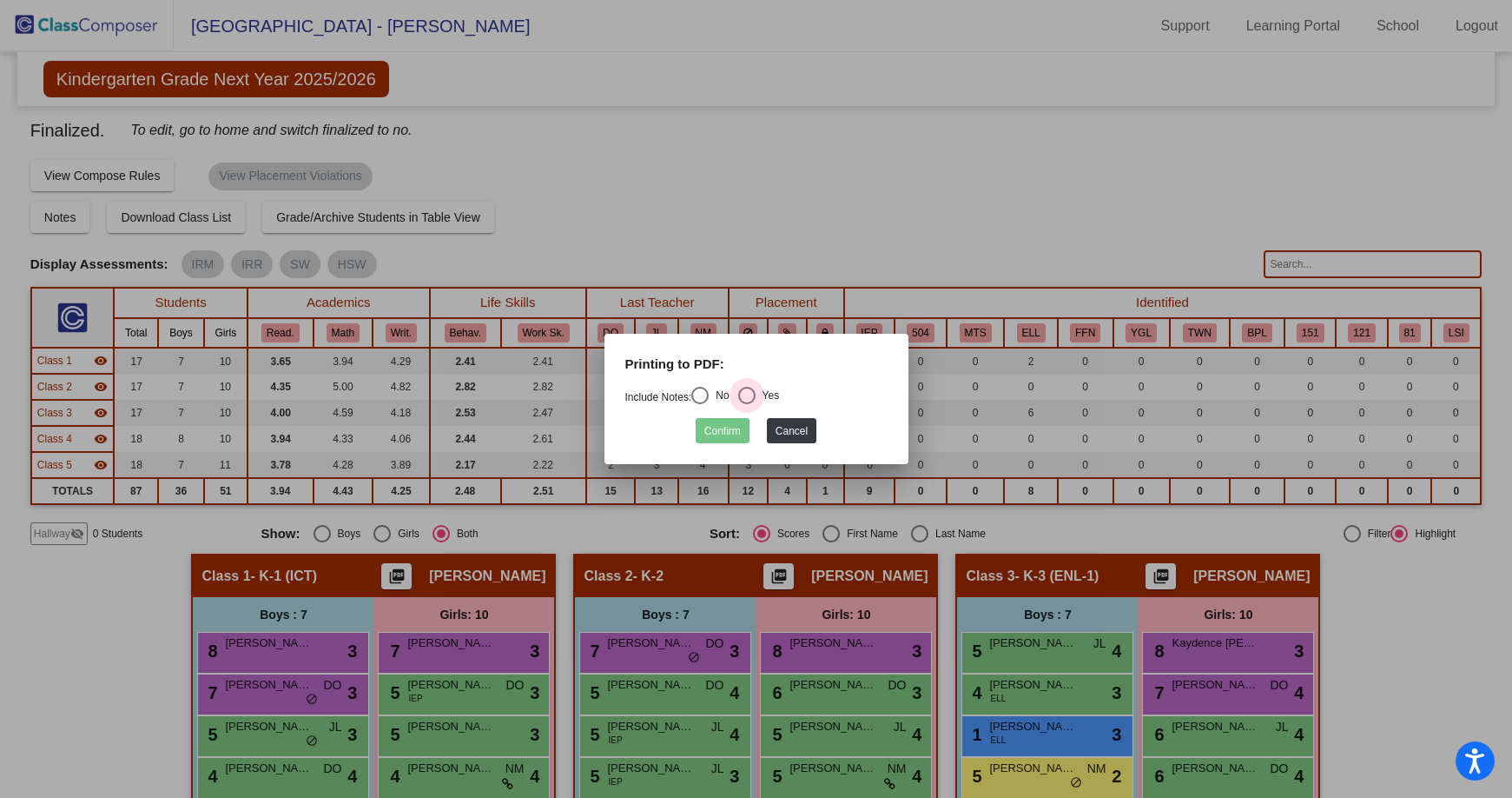
click at [748, 391] on div "Select an option" at bounding box center [747, 395] width 17 height 17
click at [747, 404] on input "Yes" at bounding box center [746, 404] width 1 height 1
radio input "true"
click at [736, 421] on button "Confirm" at bounding box center [722, 430] width 54 height 25
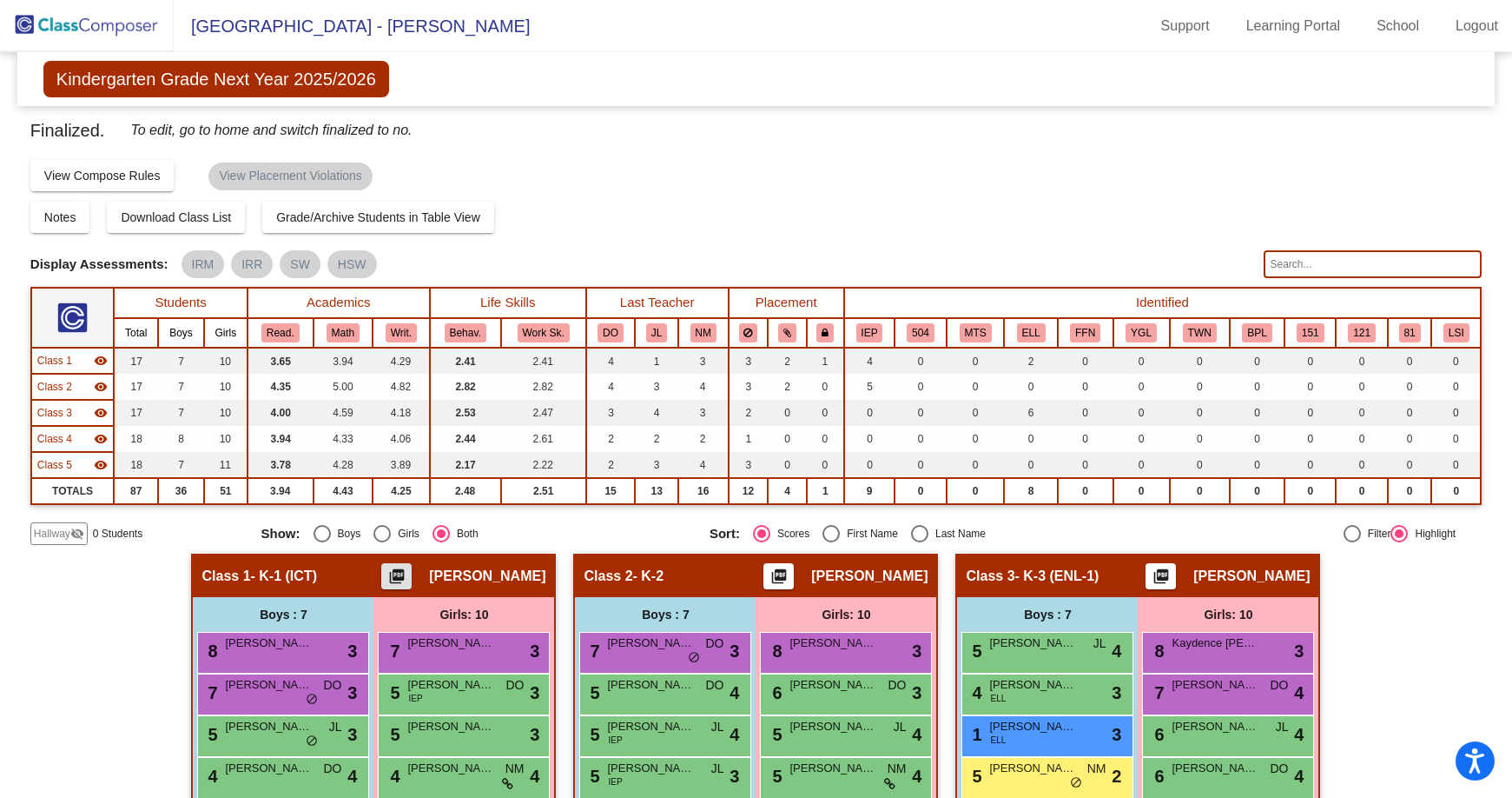
click at [769, 574] on mat-icon "picture_as_pdf" at bounding box center [779, 580] width 21 height 24
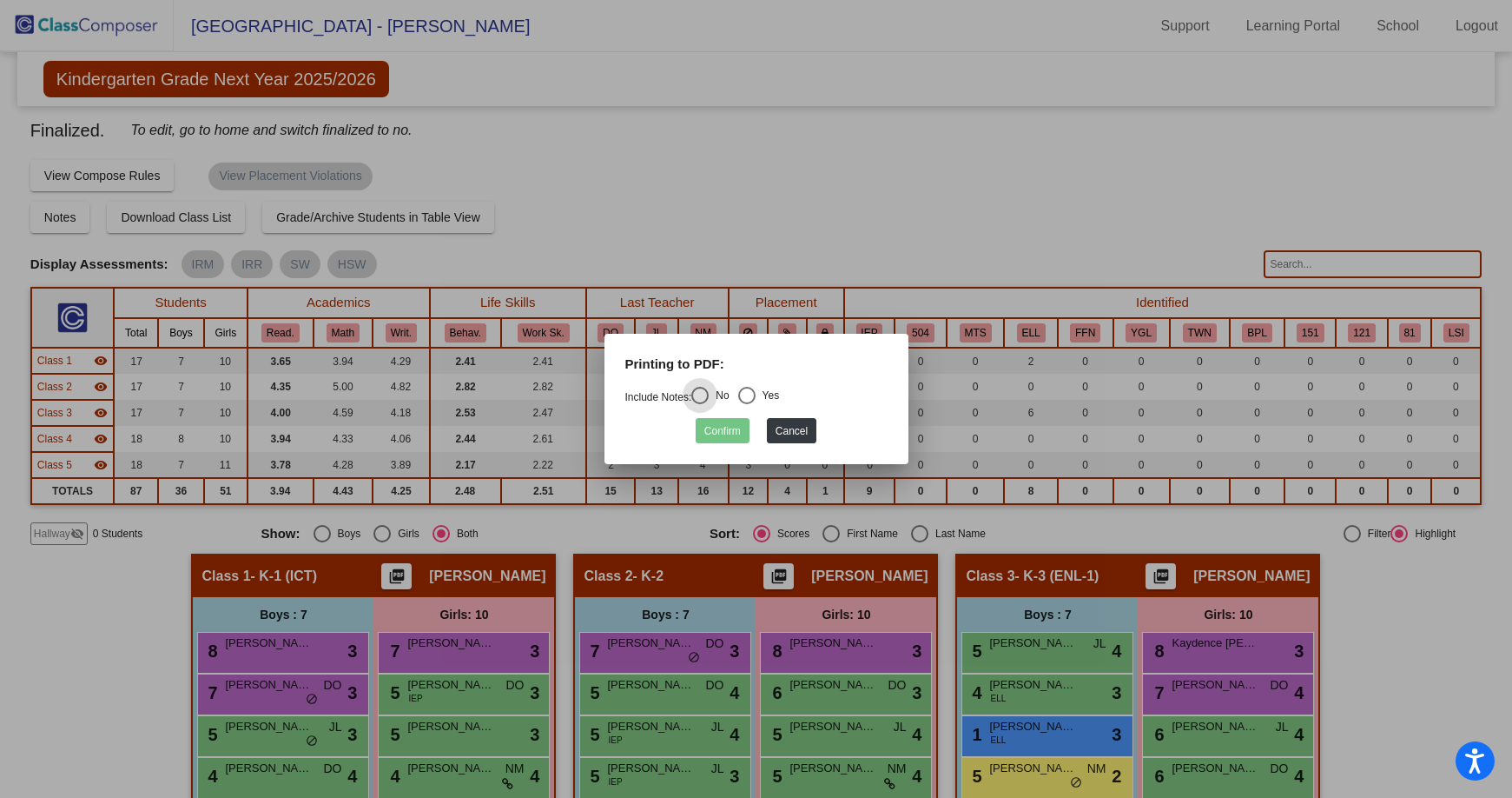
click at [753, 396] on div "Select an option" at bounding box center [747, 395] width 17 height 17
click at [747, 404] on input "Yes" at bounding box center [746, 404] width 1 height 1
radio input "true"
click at [736, 430] on button "Confirm" at bounding box center [722, 430] width 54 height 25
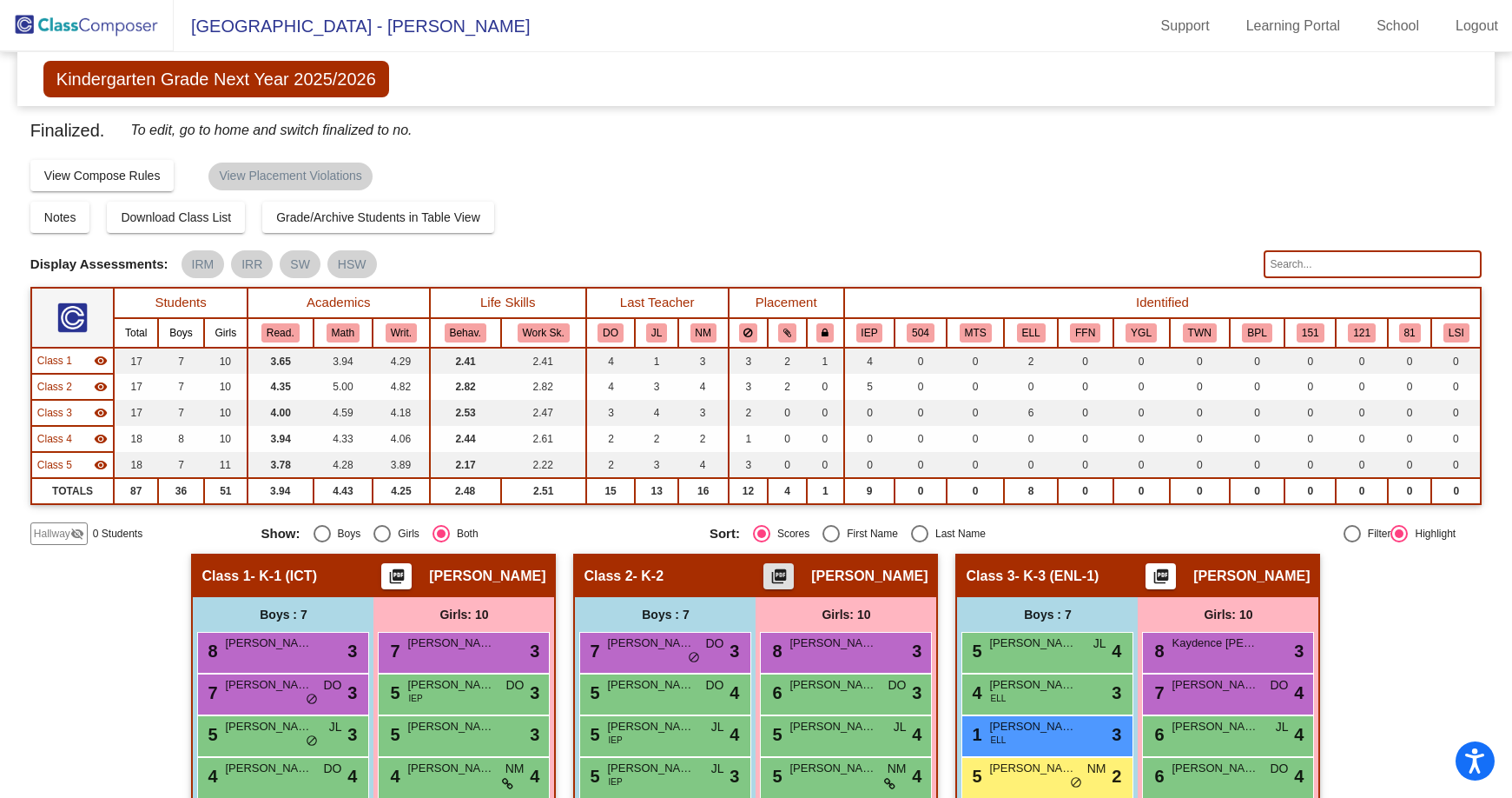
click at [1172, 578] on mat-icon "picture_as_pdf" at bounding box center [1161, 580] width 21 height 24
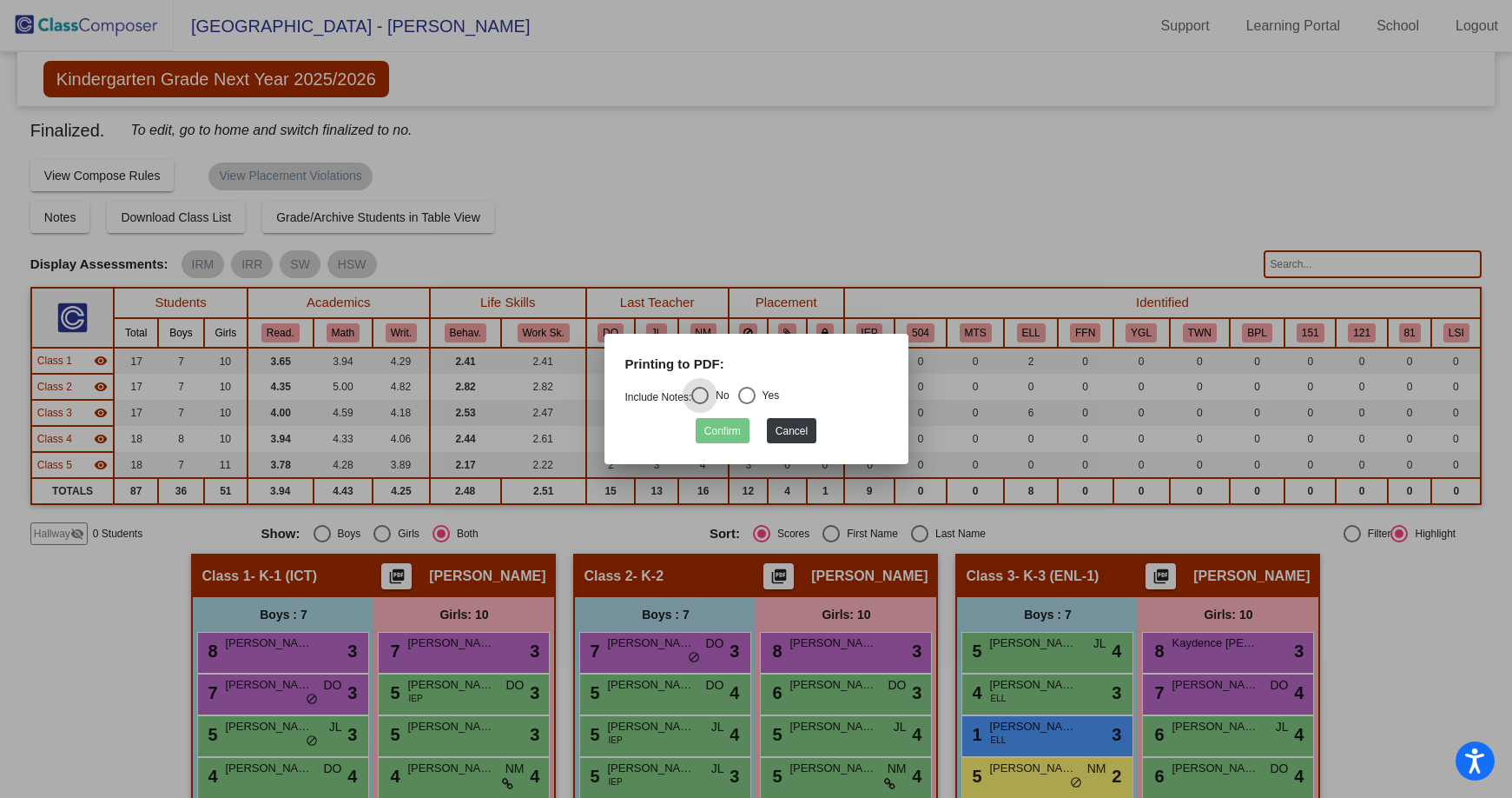
click at [744, 401] on div "Select an option" at bounding box center [747, 395] width 17 height 17
click at [746, 404] on input "Yes" at bounding box center [746, 404] width 1 height 1
radio input "true"
click at [726, 433] on button "Confirm" at bounding box center [722, 430] width 54 height 25
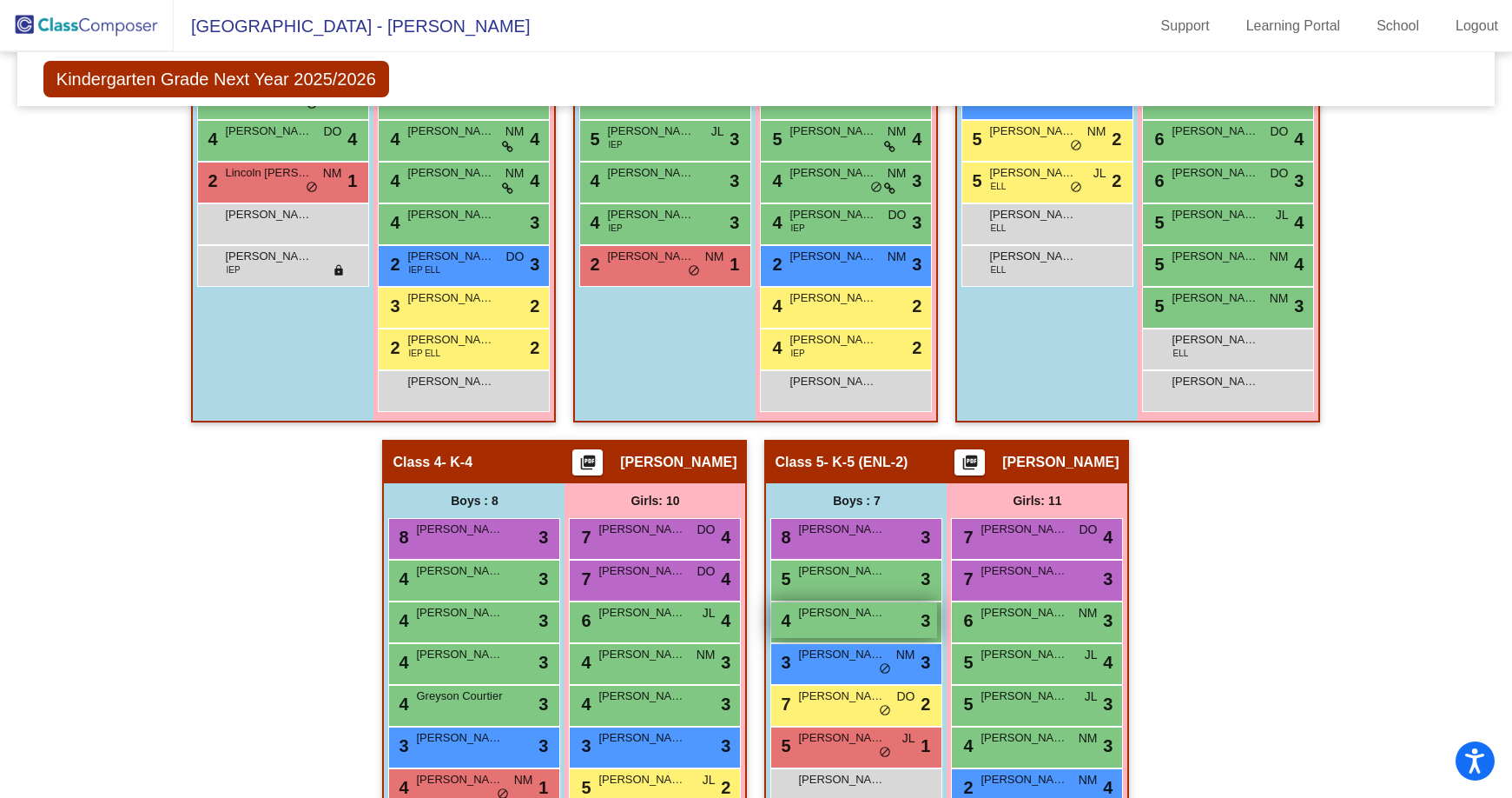
scroll to position [695, 0]
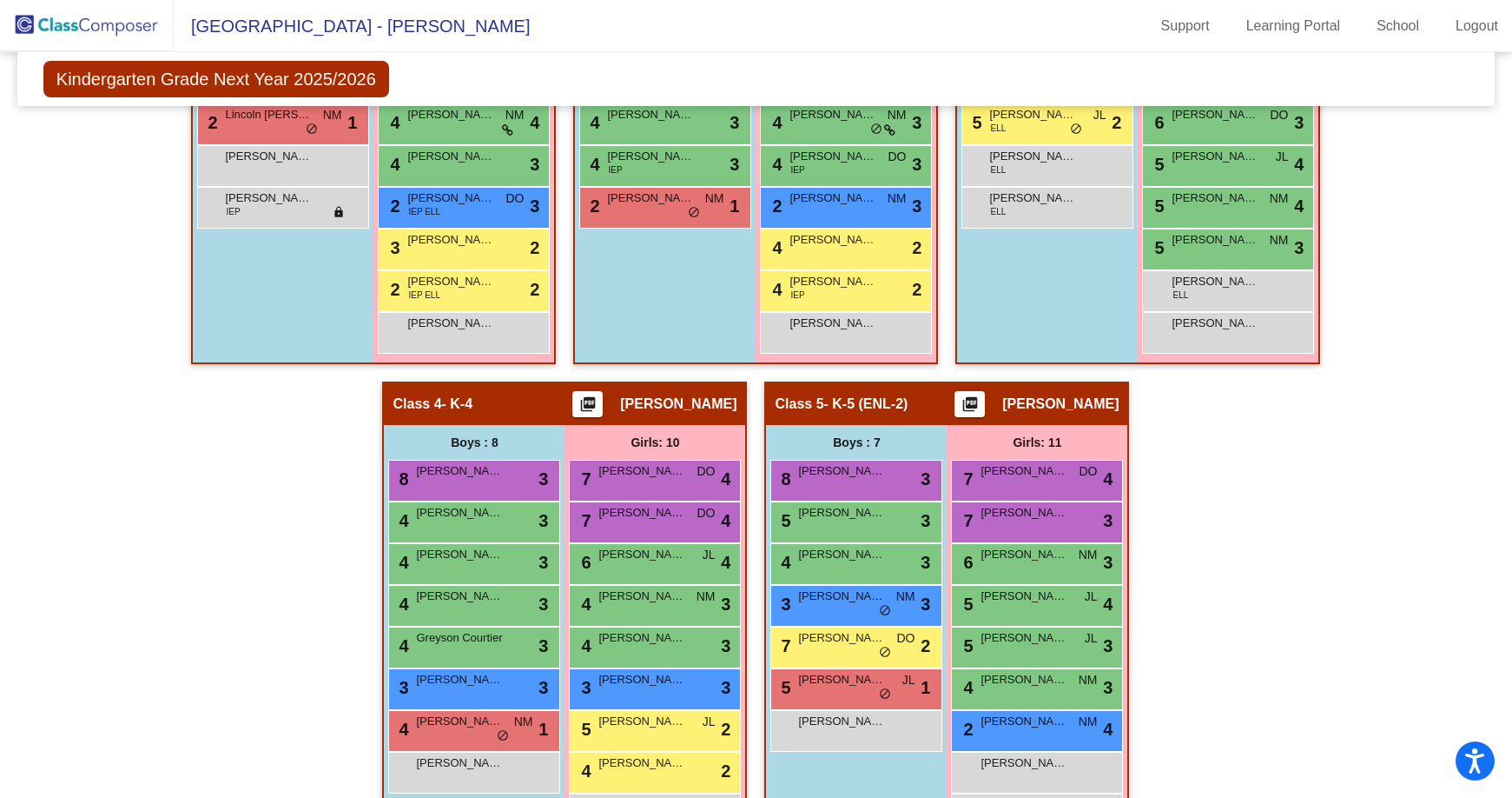
click at [599, 399] on mat-icon "picture_as_pdf" at bounding box center [588, 408] width 21 height 24
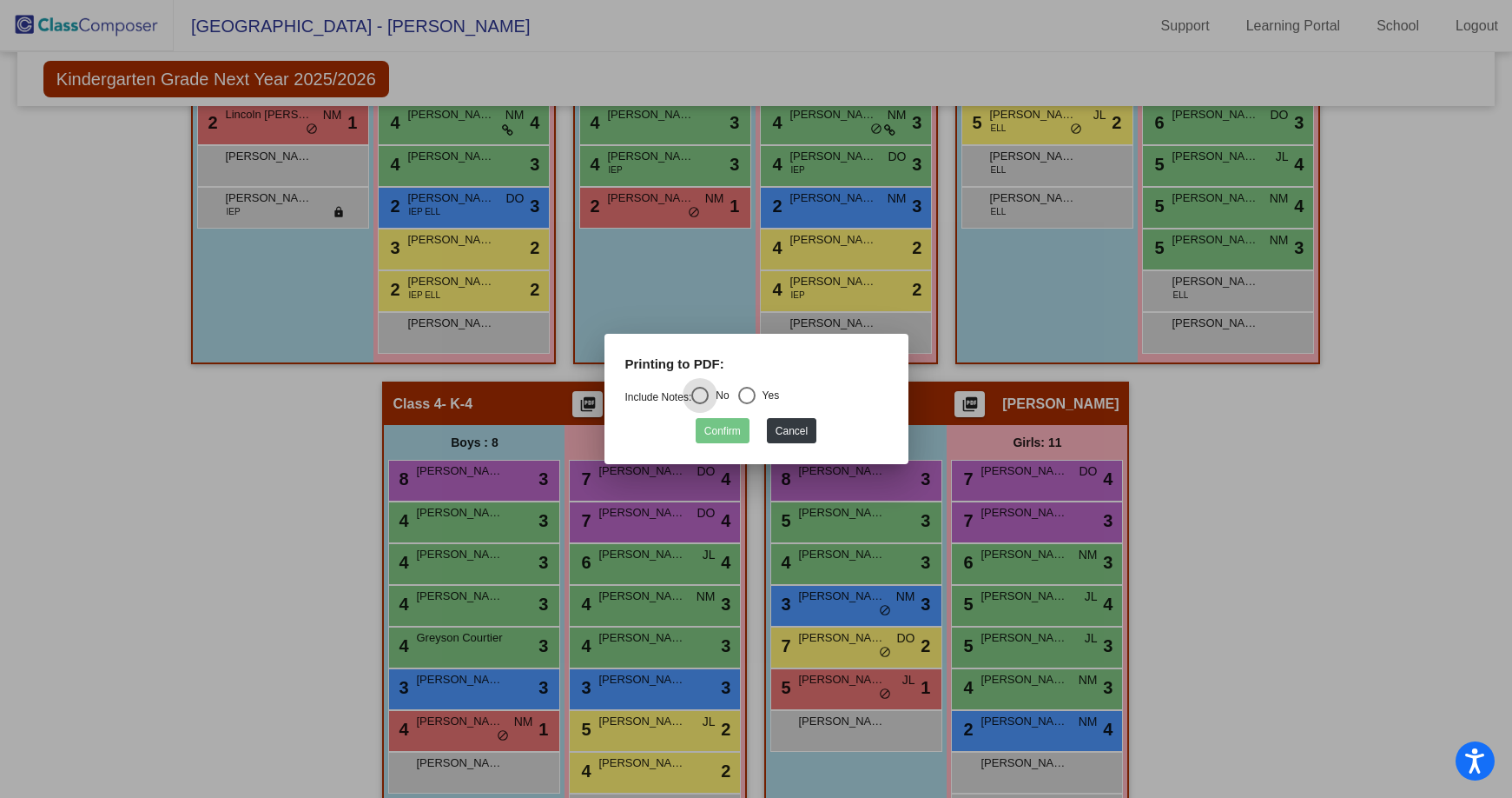
click at [747, 396] on div "Select an option" at bounding box center [747, 396] width 0 height 0
click at [747, 404] on input "Yes" at bounding box center [746, 404] width 1 height 1
radio input "true"
click at [722, 430] on button "Confirm" at bounding box center [722, 430] width 54 height 25
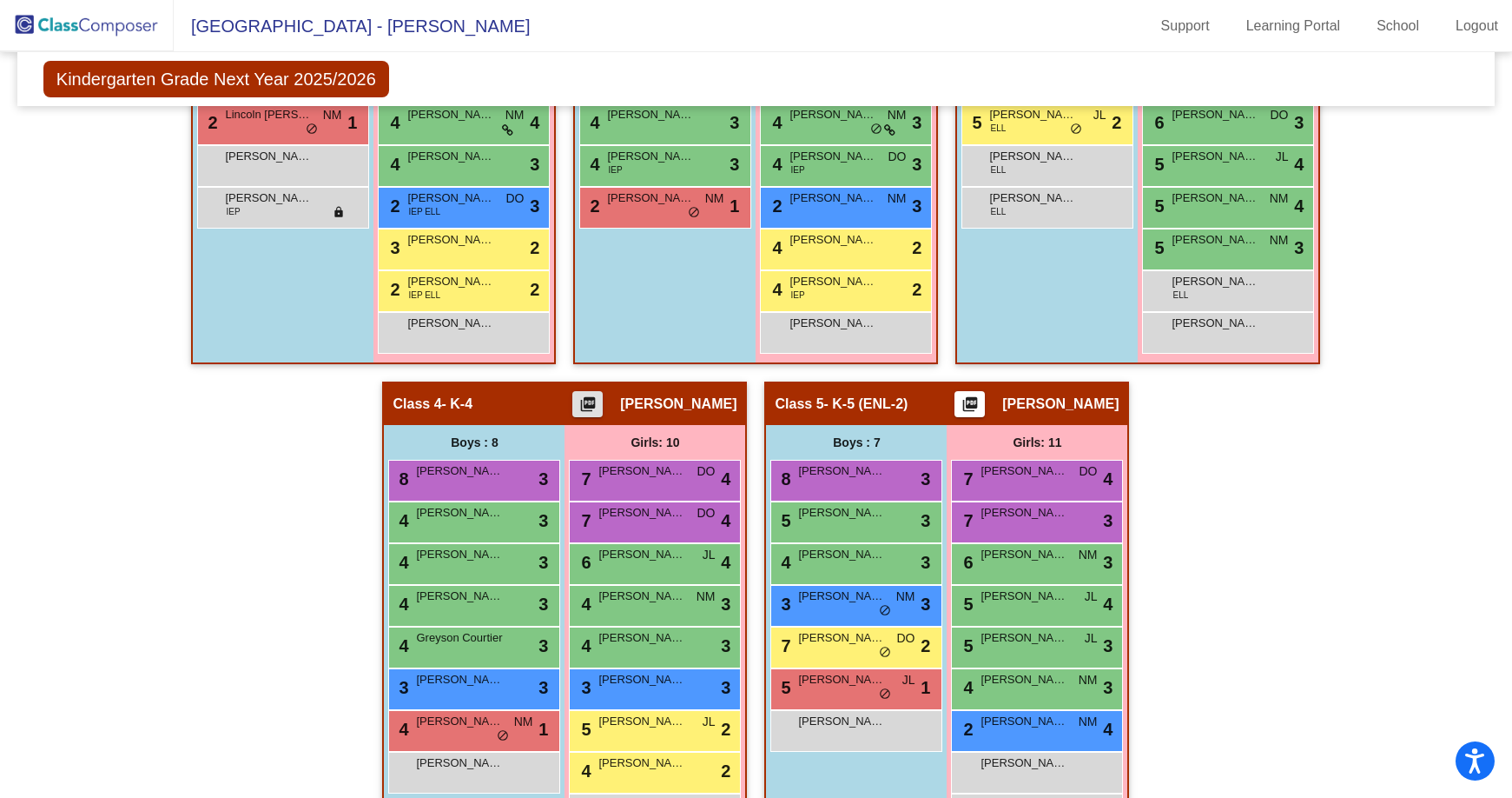
click at [981, 400] on mat-icon "picture_as_pdf" at bounding box center [970, 408] width 21 height 24
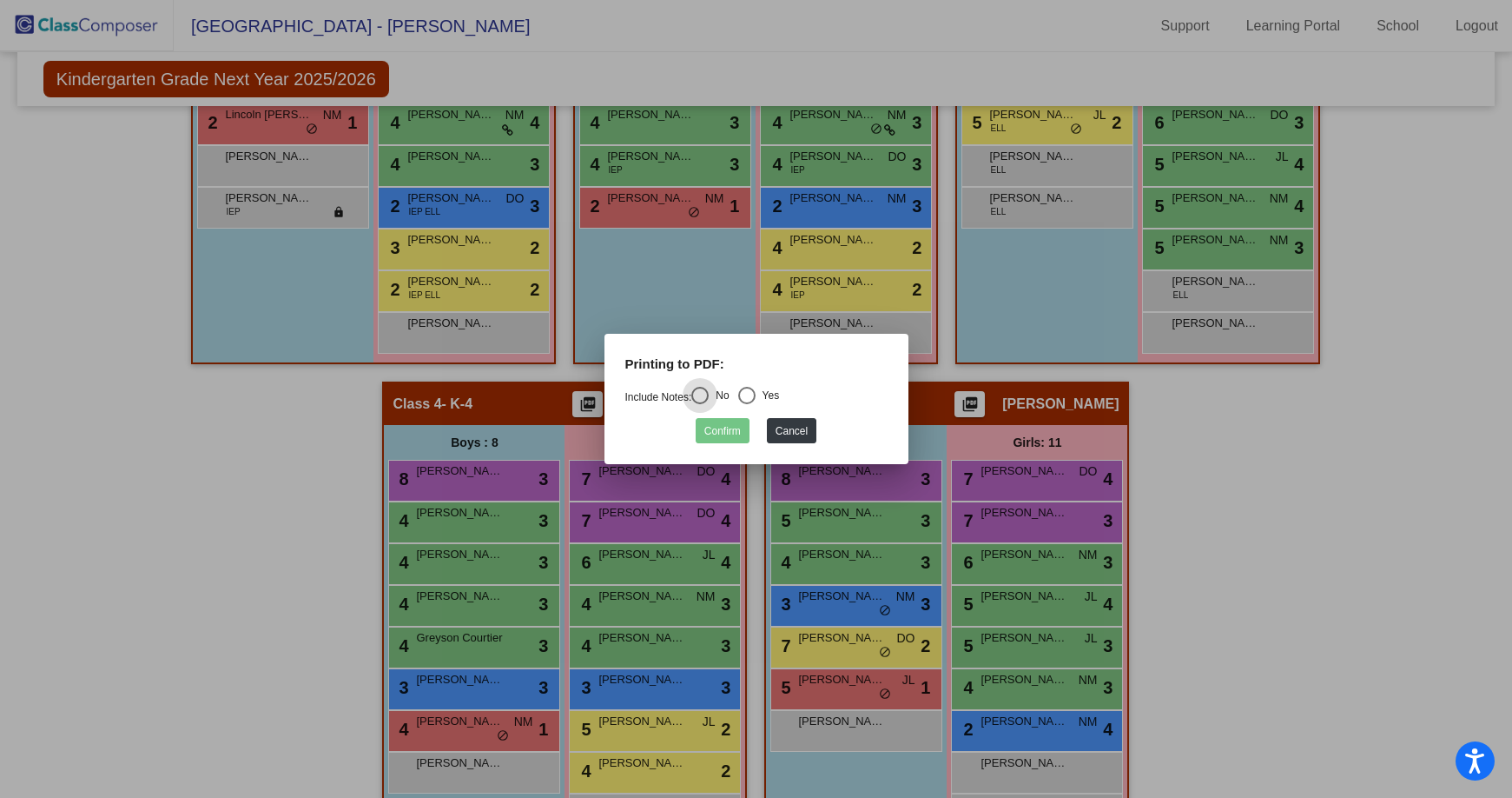
click at [755, 393] on div "Select an option" at bounding box center [747, 395] width 17 height 17
click at [747, 404] on input "Yes" at bounding box center [746, 404] width 1 height 1
radio input "true"
click at [725, 442] on button "Confirm" at bounding box center [722, 430] width 54 height 25
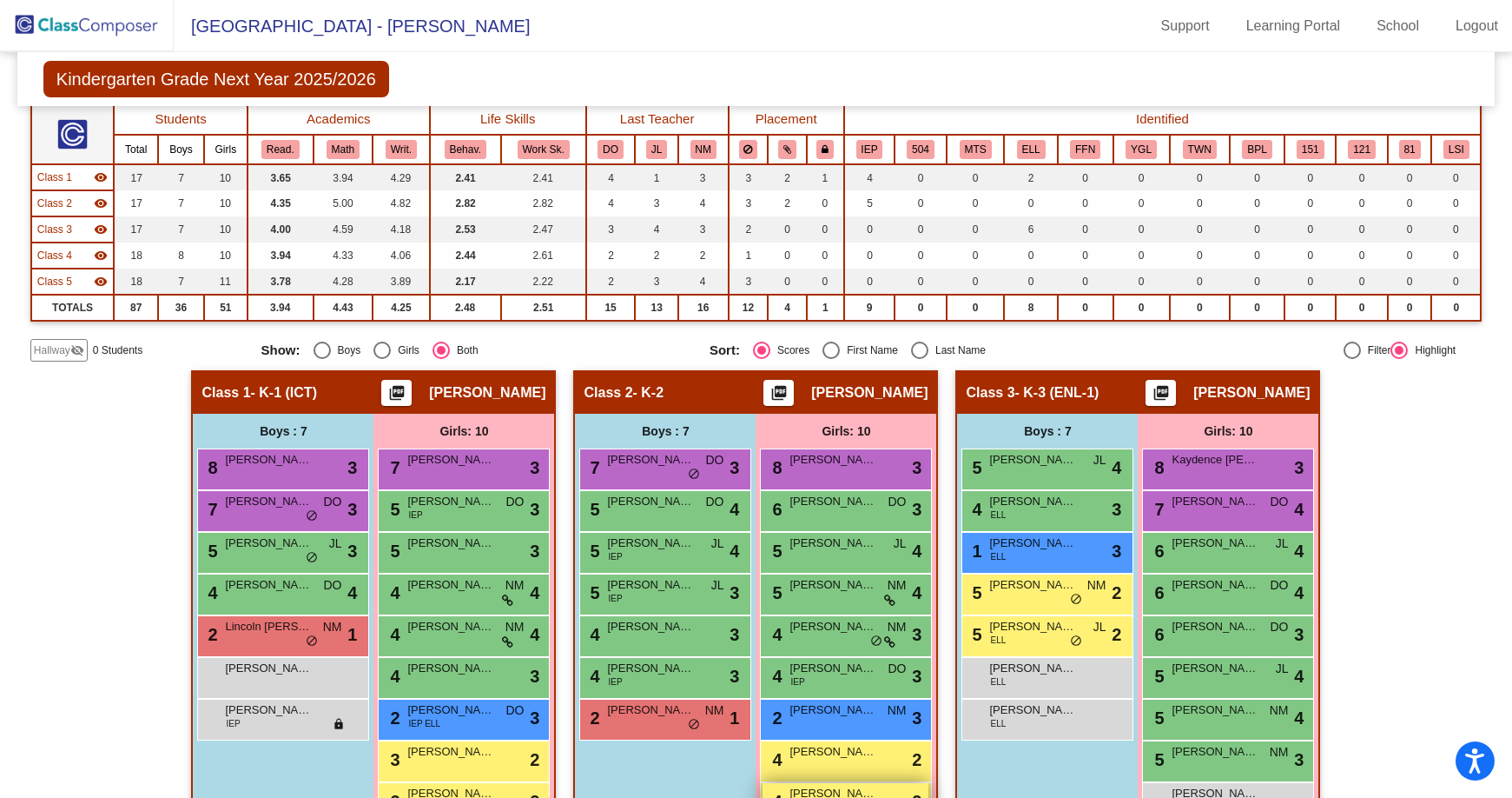
scroll to position [0, 0]
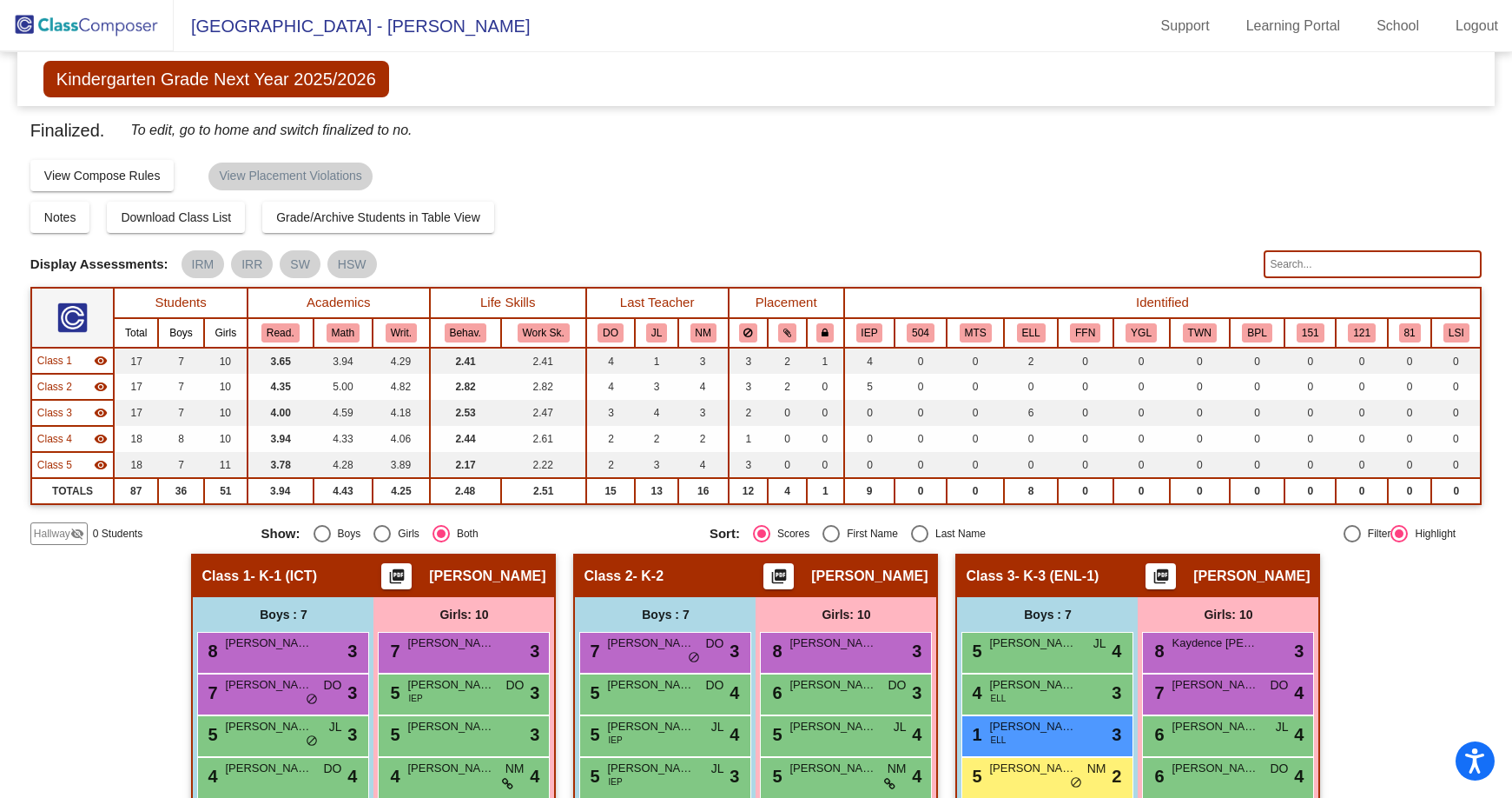
click at [97, 24] on img at bounding box center [86, 25] width 174 height 52
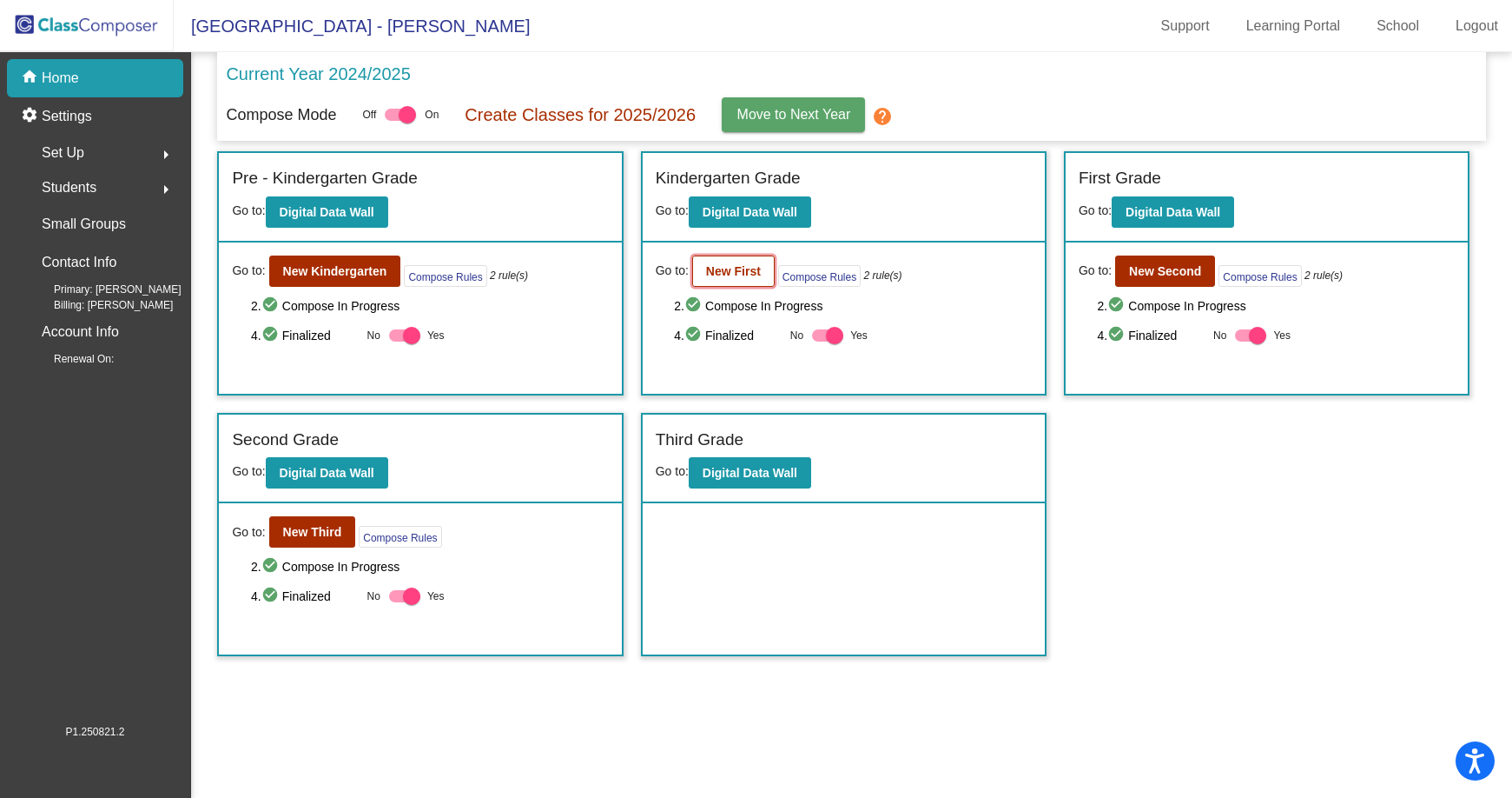
click at [729, 272] on b "New First" at bounding box center [733, 271] width 55 height 14
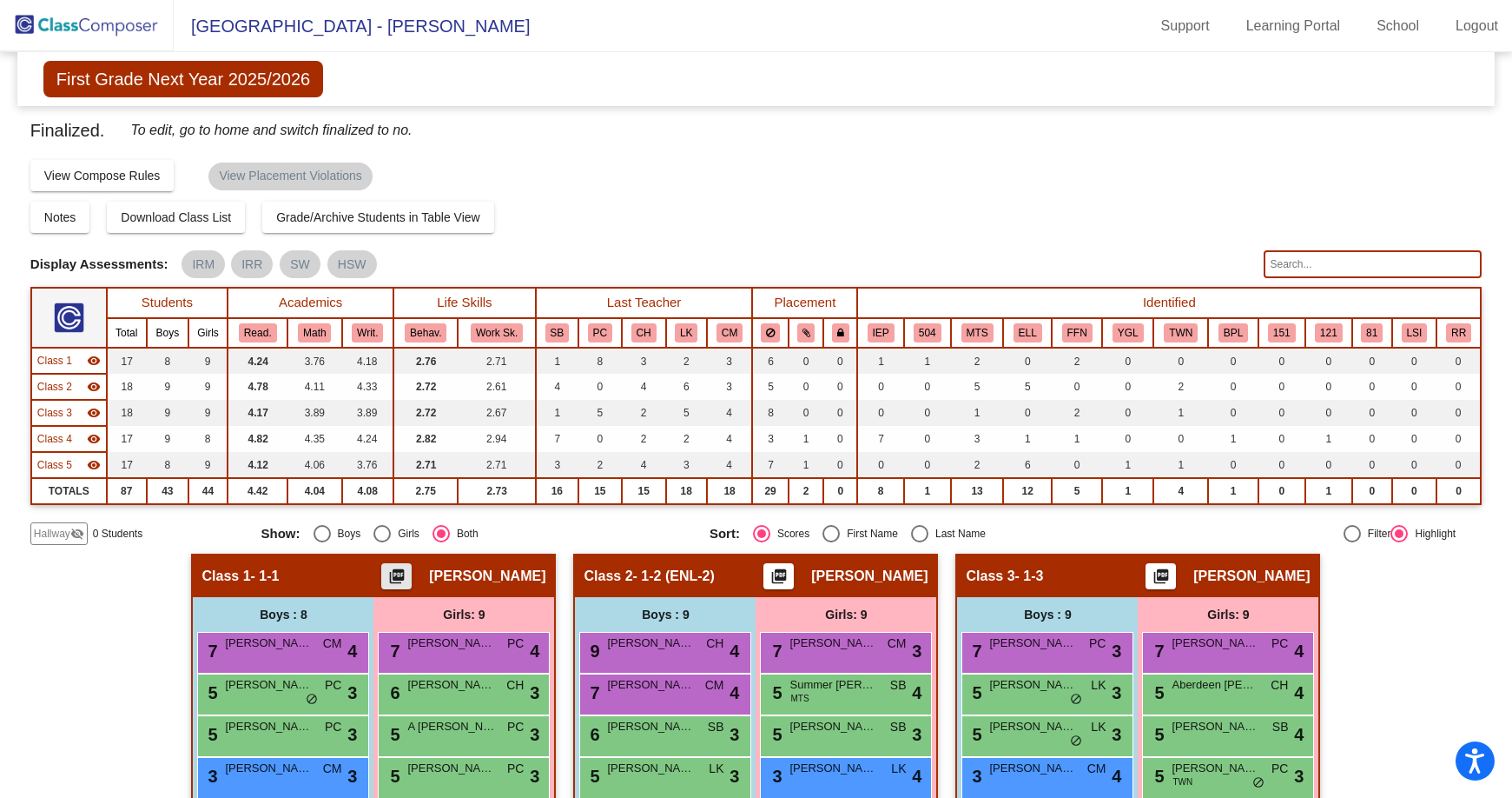
click at [408, 571] on mat-icon "picture_as_pdf" at bounding box center [397, 580] width 21 height 24
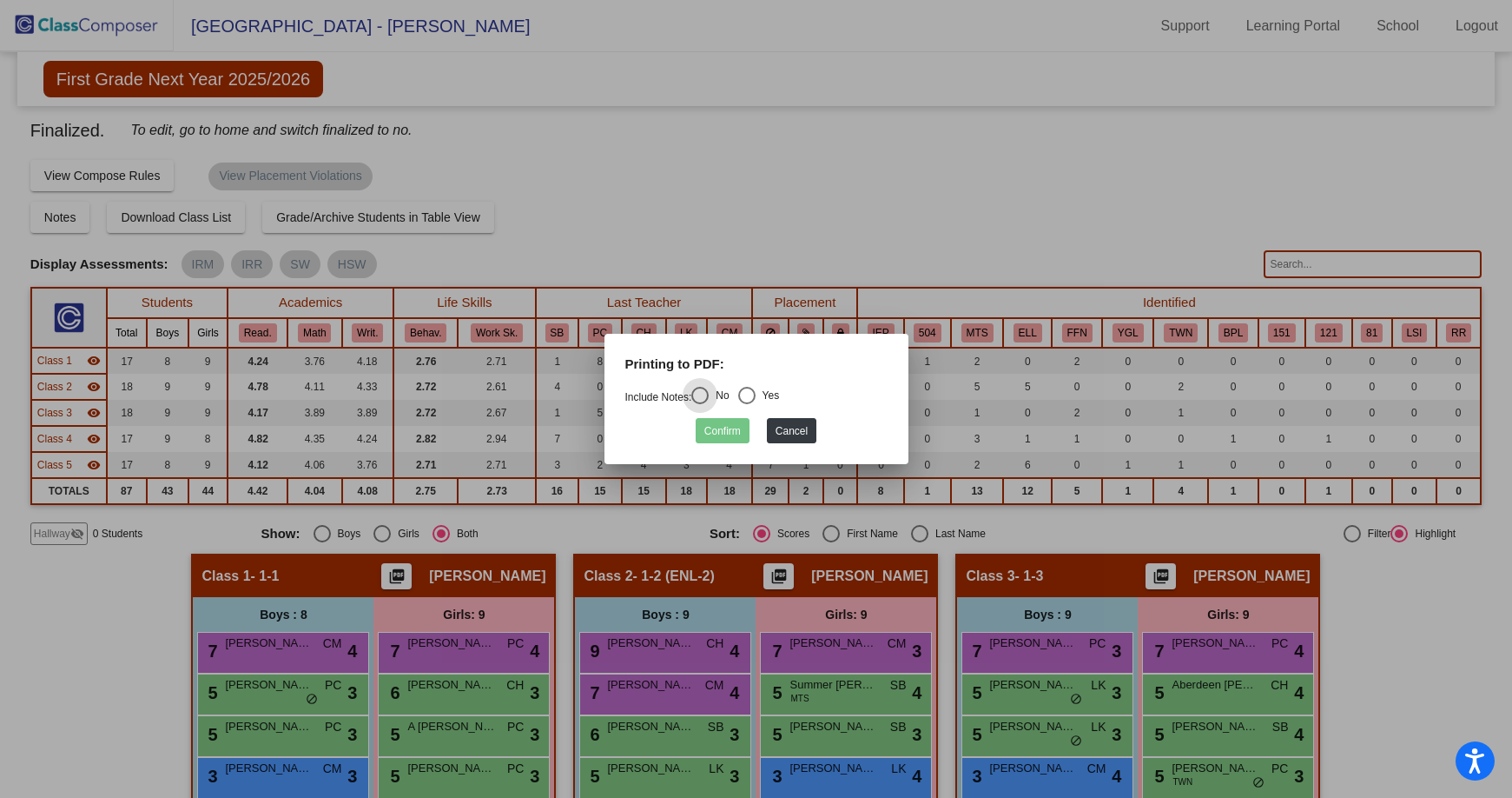
click at [749, 394] on div "Select an option" at bounding box center [747, 395] width 17 height 17
click at [747, 404] on input "Yes" at bounding box center [746, 404] width 1 height 1
radio input "true"
click at [727, 426] on button "Confirm" at bounding box center [722, 430] width 54 height 25
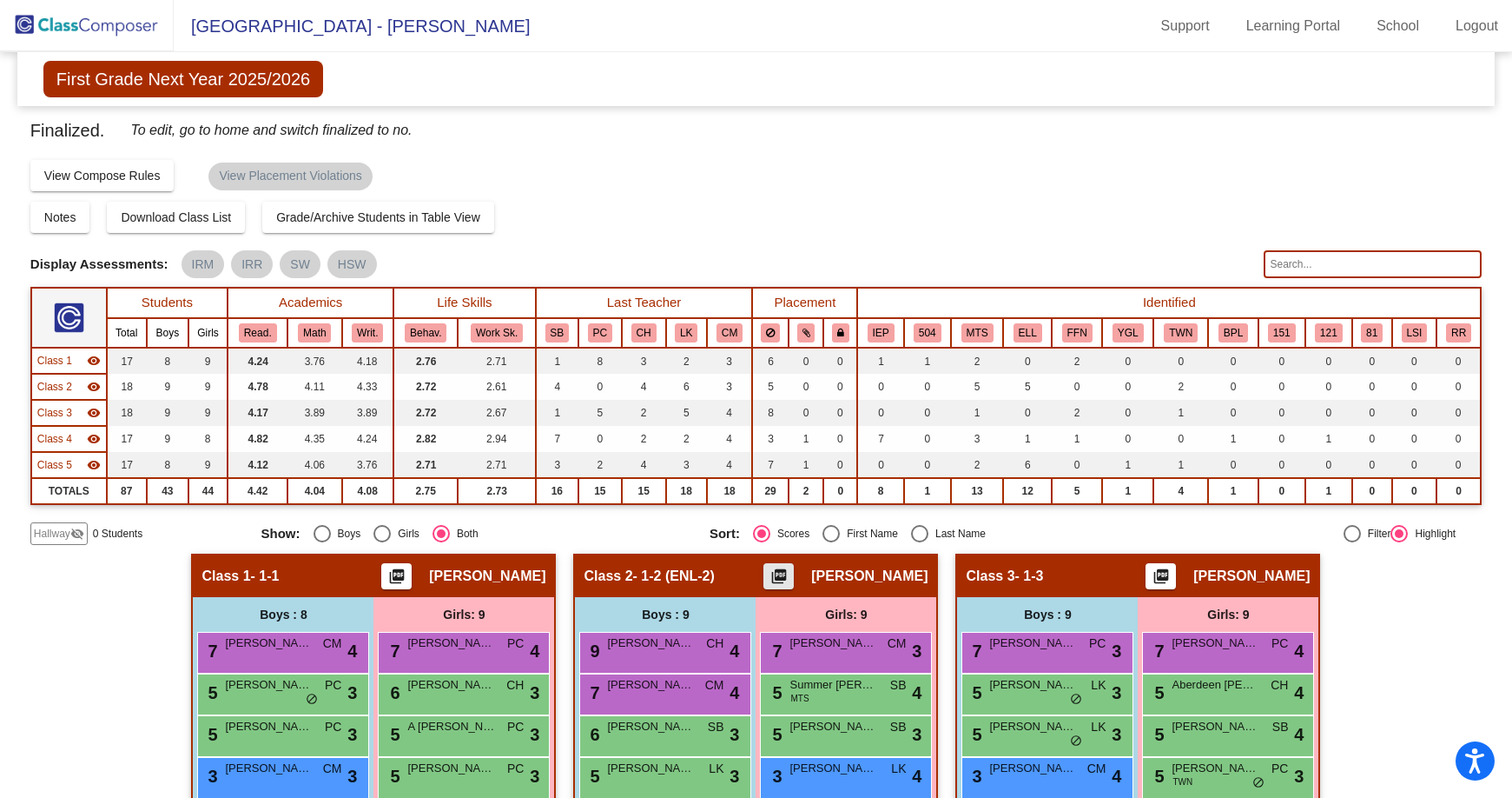
click at [771, 573] on mat-icon "picture_as_pdf" at bounding box center [779, 580] width 21 height 24
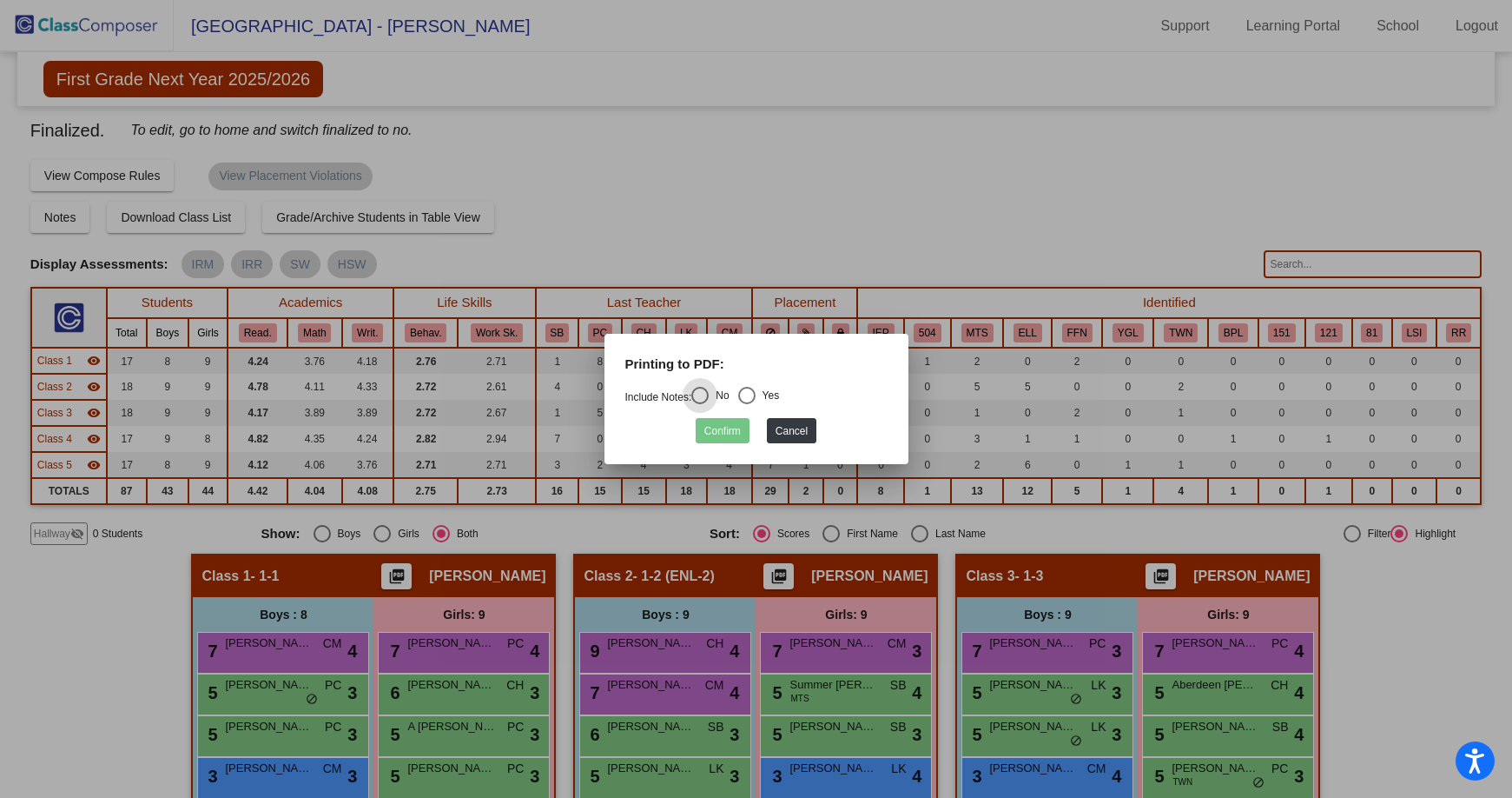
click at [752, 392] on div "Select an option" at bounding box center [747, 395] width 17 height 17
click at [747, 404] on input "Yes" at bounding box center [746, 404] width 1 height 1
radio input "true"
click at [715, 432] on button "Confirm" at bounding box center [722, 430] width 54 height 25
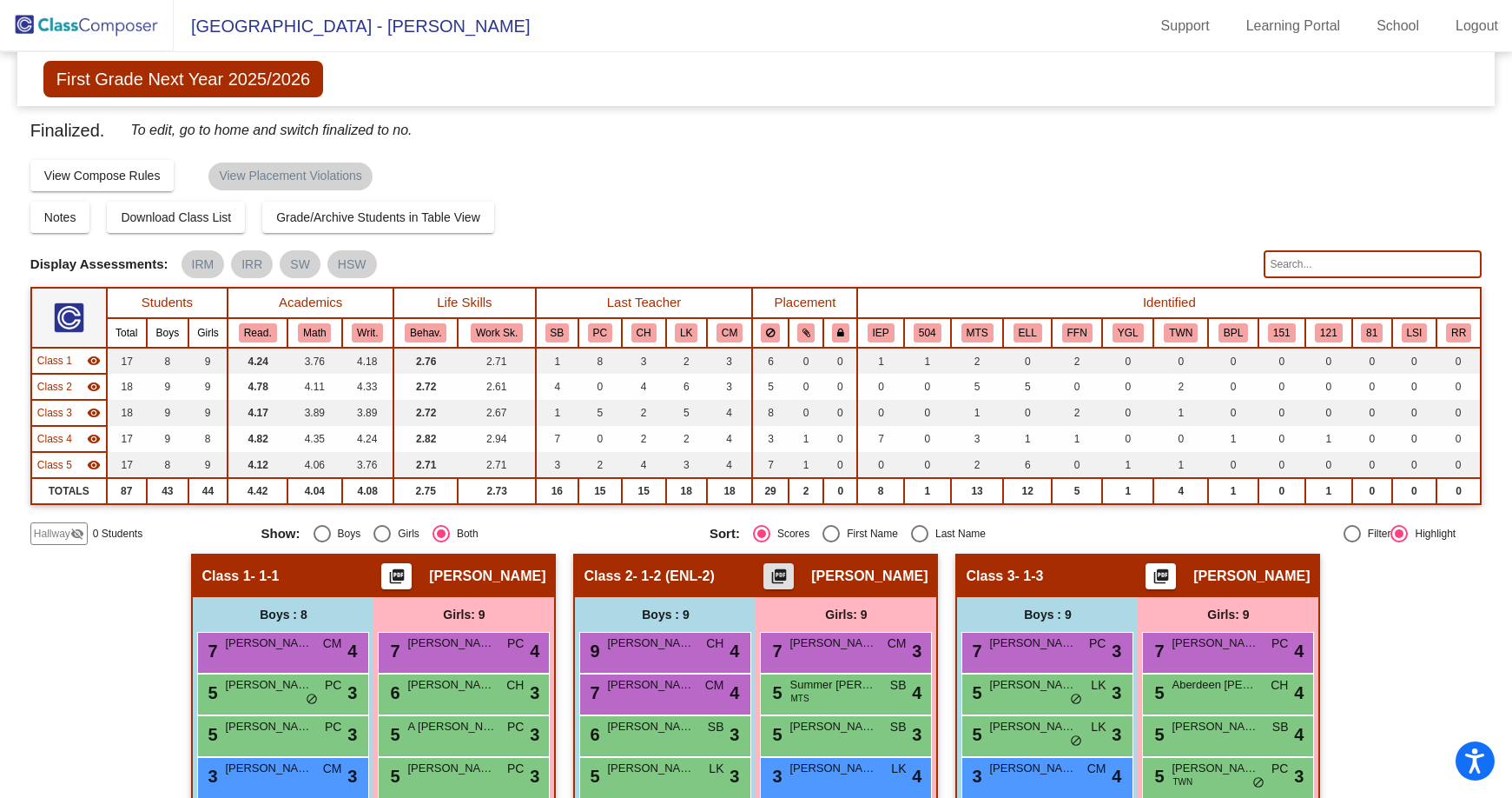
click at [1151, 580] on mat-icon "picture_as_pdf" at bounding box center [1161, 580] width 21 height 24
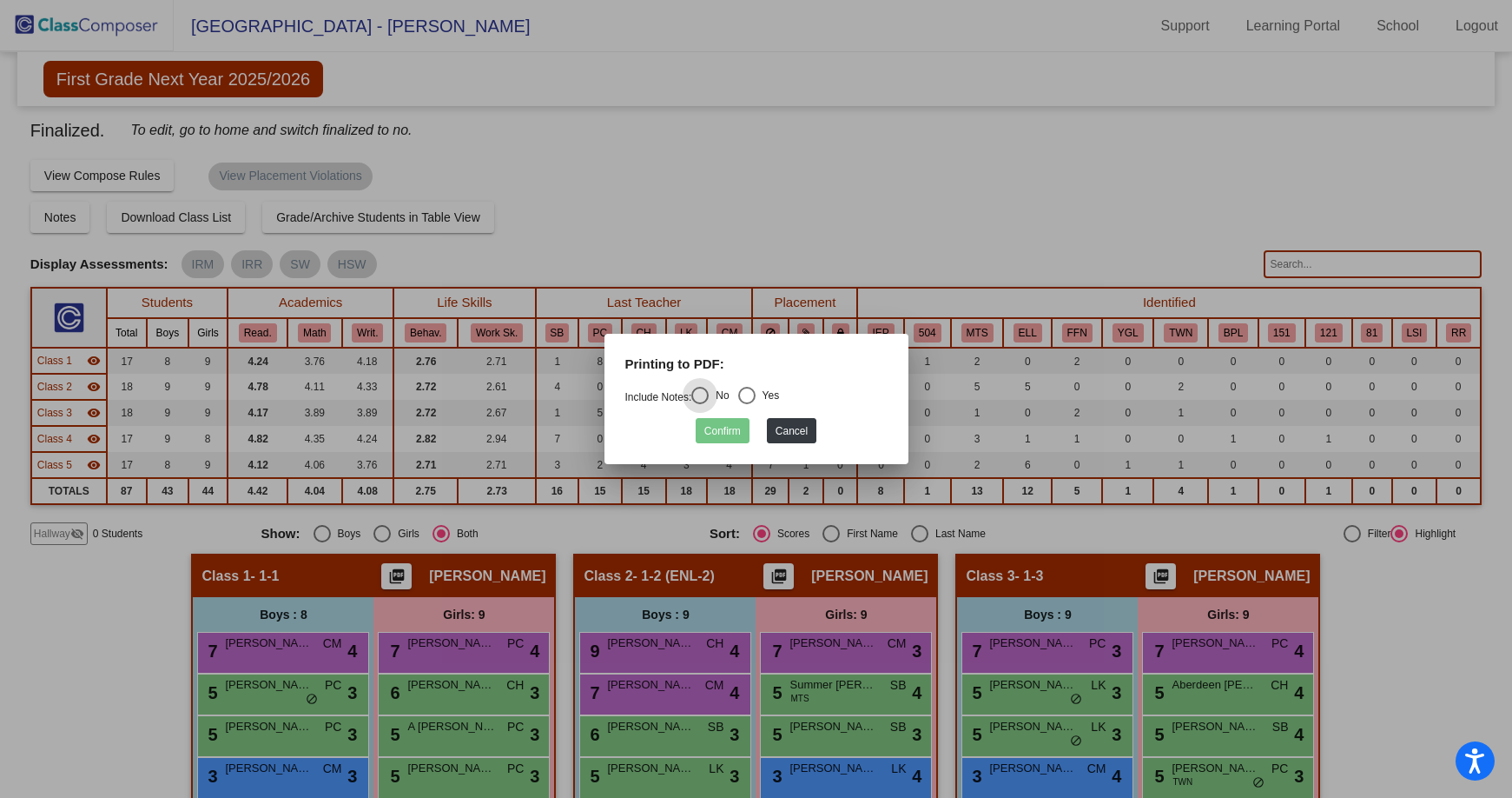
click at [752, 394] on div "Select an option" at bounding box center [747, 395] width 17 height 17
click at [747, 404] on input "Yes" at bounding box center [746, 404] width 1 height 1
radio input "true"
click at [732, 431] on button "Confirm" at bounding box center [722, 430] width 54 height 25
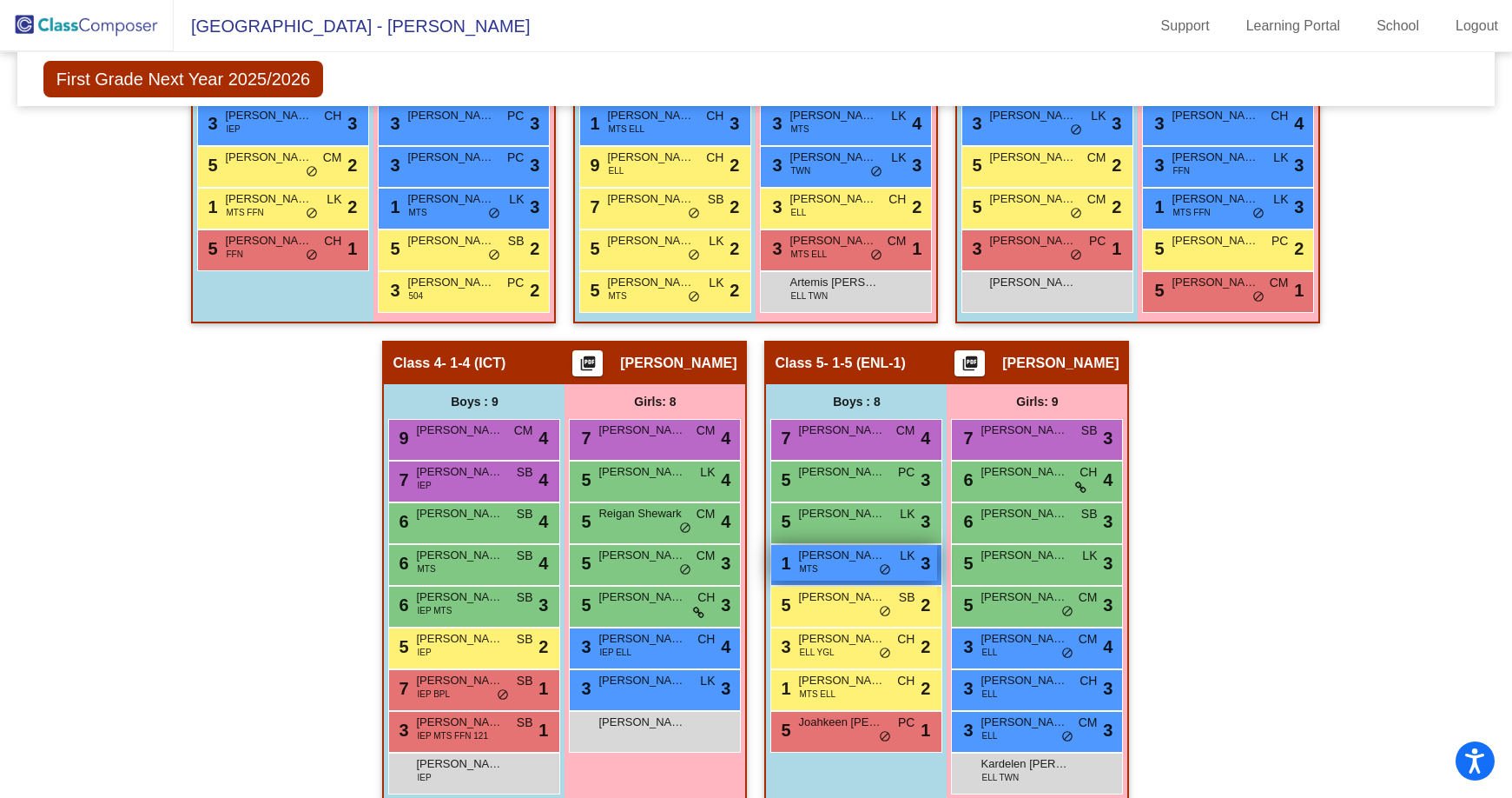
scroll to position [695, 0]
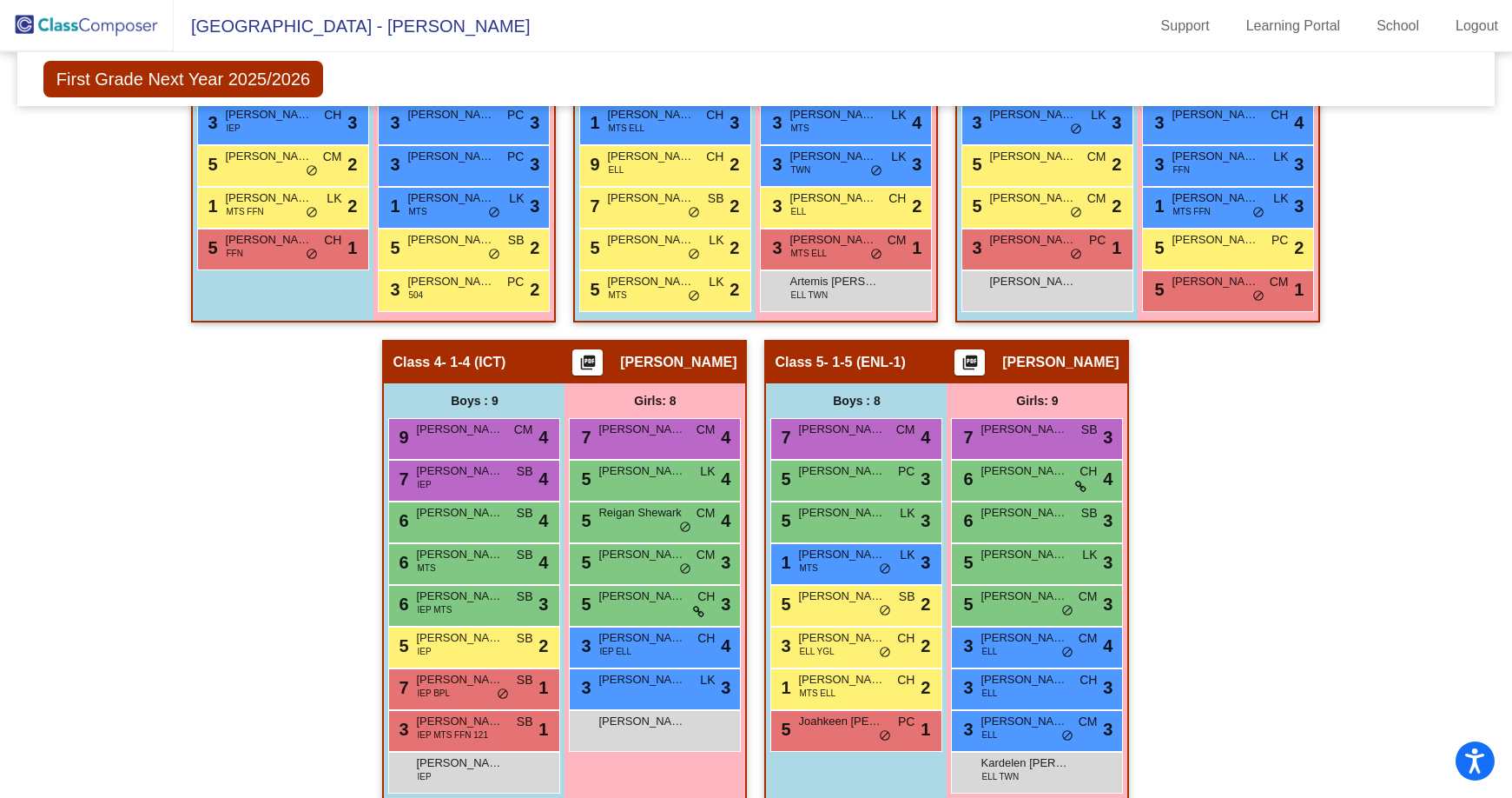
click at [599, 364] on mat-icon "picture_as_pdf" at bounding box center [588, 366] width 21 height 24
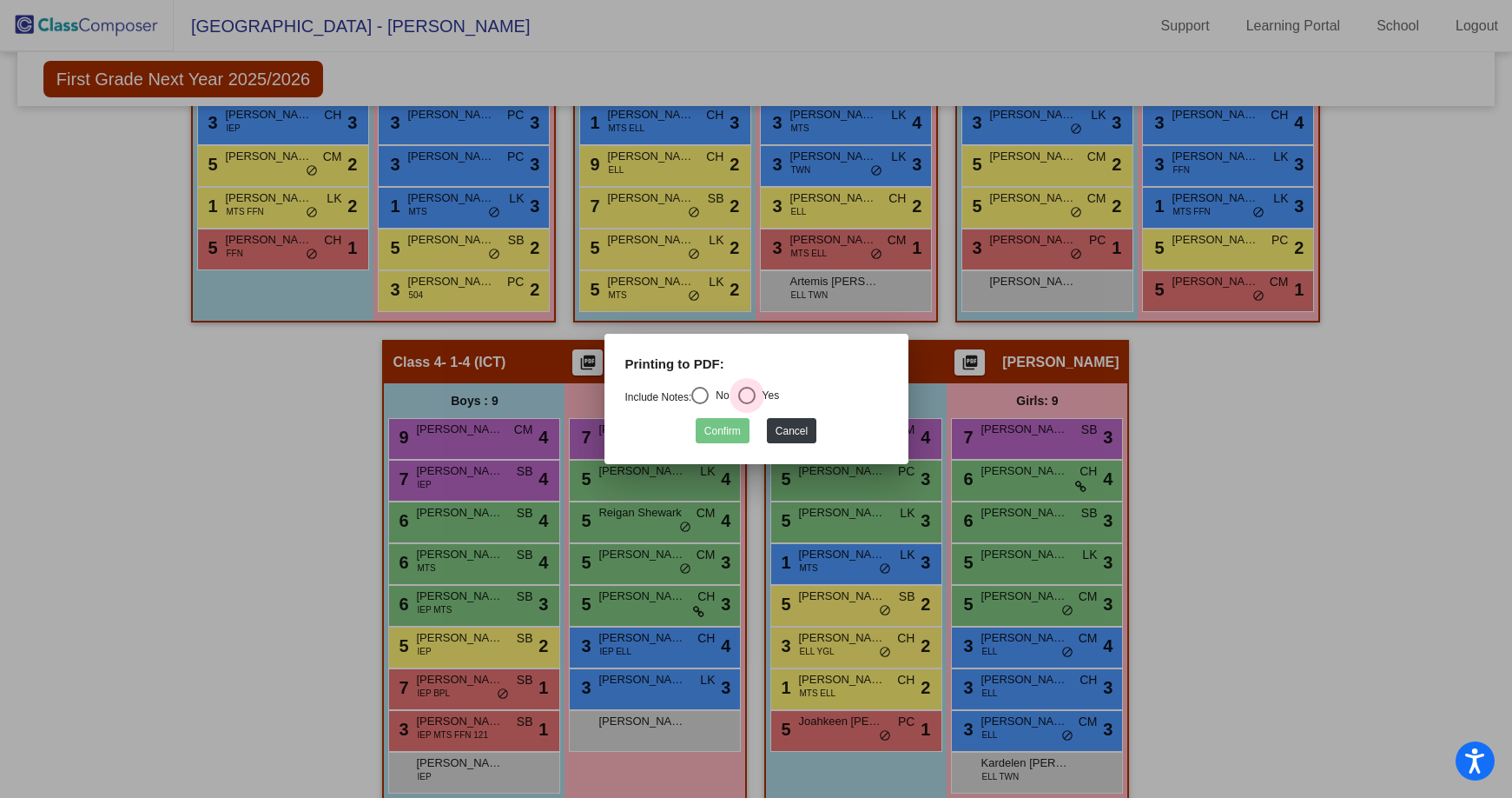
click at [751, 396] on div "Select an option" at bounding box center [747, 395] width 17 height 17
click at [747, 404] on input "Yes" at bounding box center [746, 404] width 1 height 1
radio input "true"
click at [725, 430] on button "Confirm" at bounding box center [722, 430] width 54 height 25
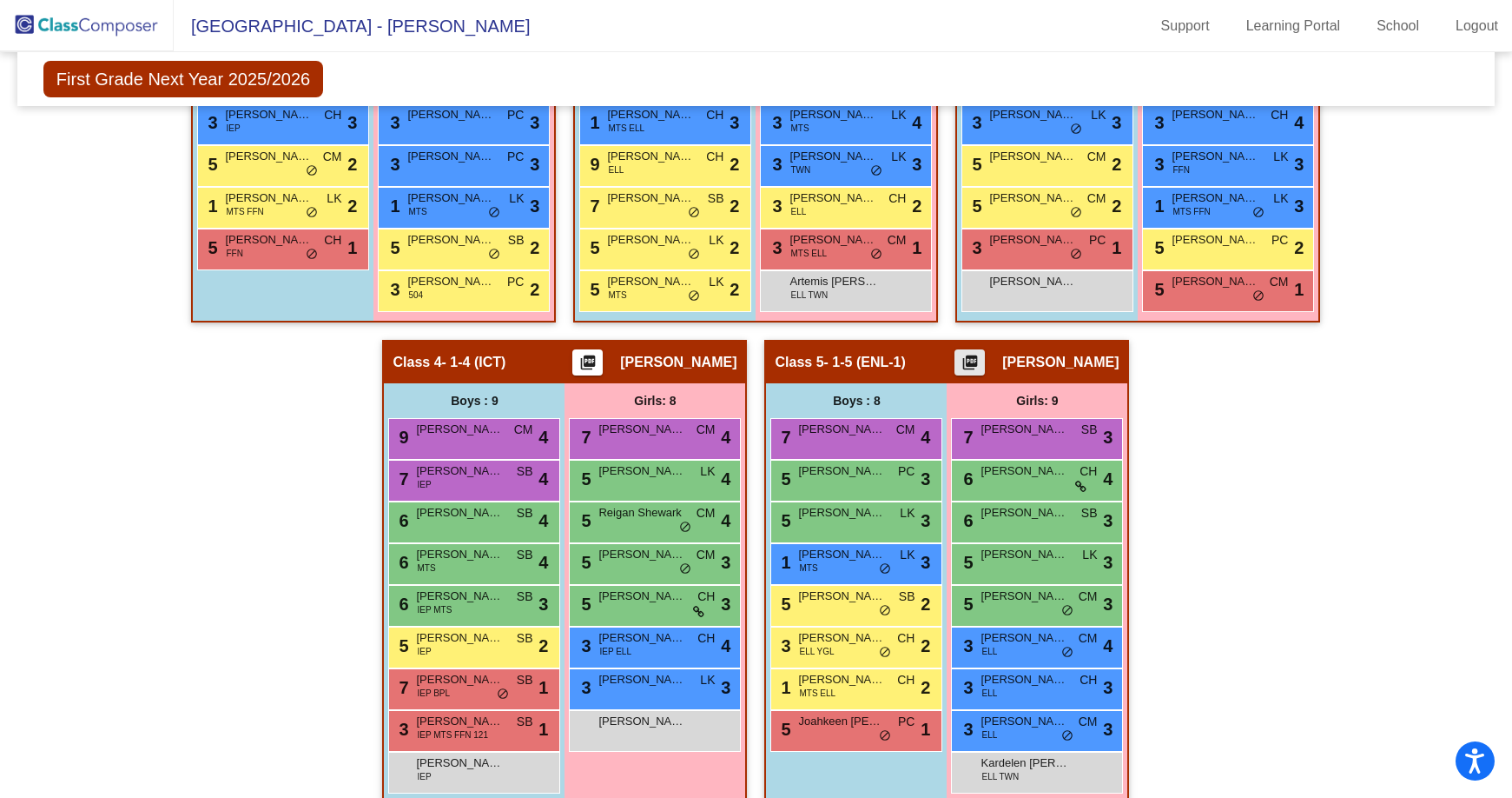
click at [980, 357] on mat-icon "picture_as_pdf" at bounding box center [970, 366] width 21 height 24
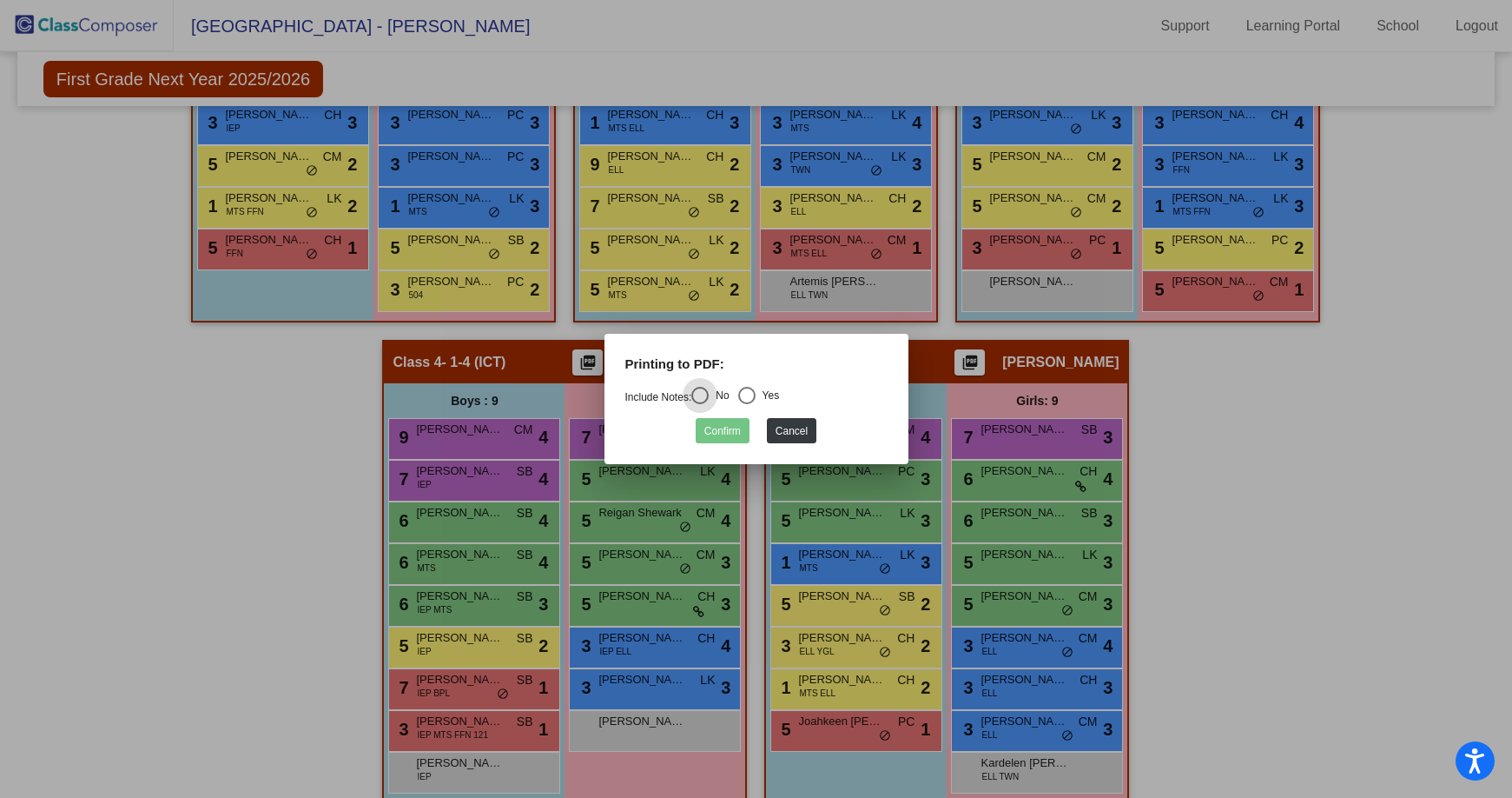
click at [752, 396] on div "Select an option" at bounding box center [747, 395] width 17 height 17
click at [747, 404] on input "Yes" at bounding box center [746, 404] width 1 height 1
radio input "true"
click at [734, 431] on button "Confirm" at bounding box center [722, 430] width 54 height 25
